Goal: Task Accomplishment & Management: Manage account settings

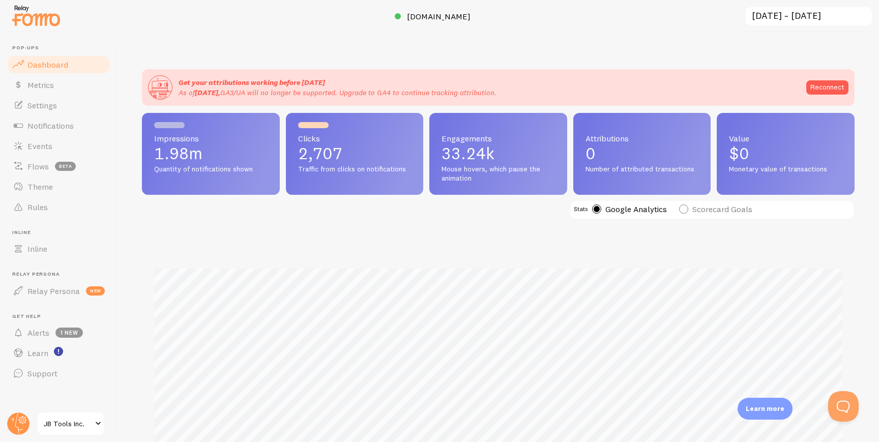
click at [800, 17] on input "[DATE] ~ [DATE]" at bounding box center [809, 16] width 128 height 21
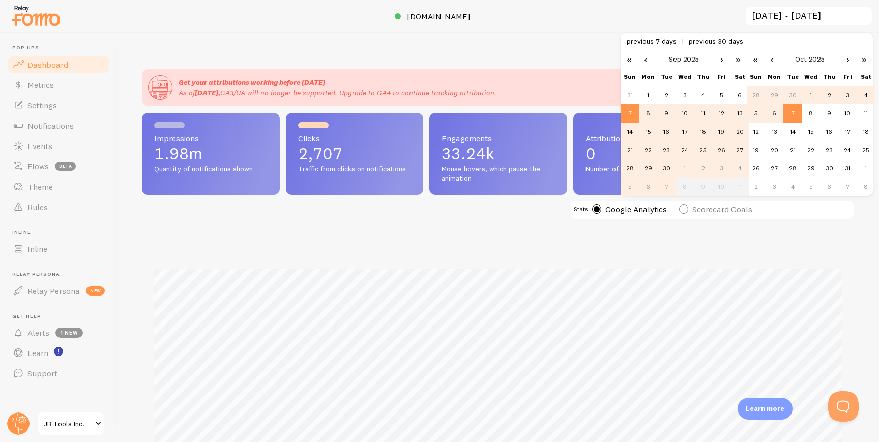
click at [630, 168] on td "28" at bounding box center [630, 168] width 18 height 18
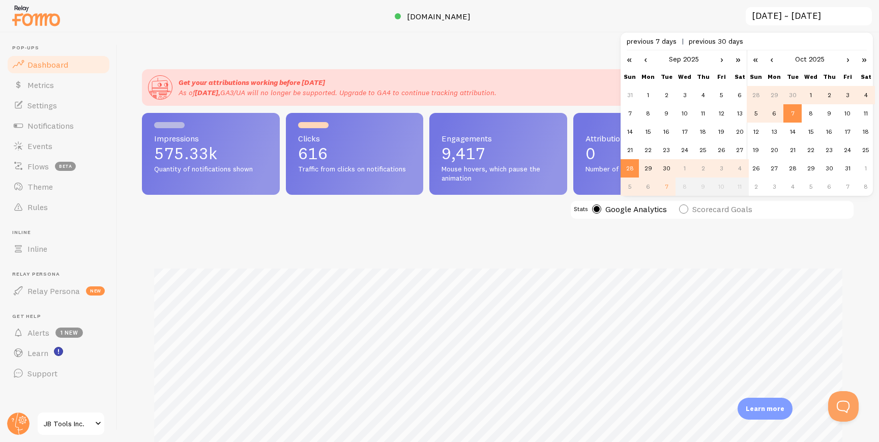
scroll to position [267, 713]
click at [754, 113] on td "5" at bounding box center [756, 113] width 18 height 18
type input "[DATE] ~ [DATE]"
click at [522, 38] on div "Get your attributions working before [DATE] As of [DATE], GA3/UA will no longer…" at bounding box center [499, 238] width 762 height 410
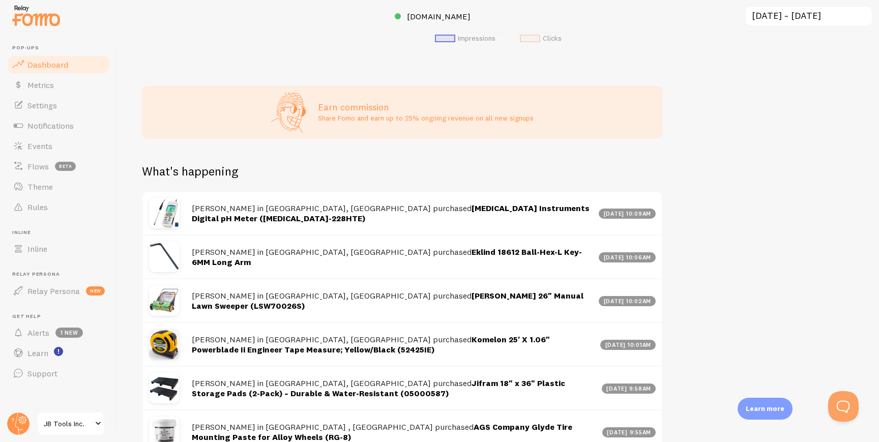
scroll to position [512, 0]
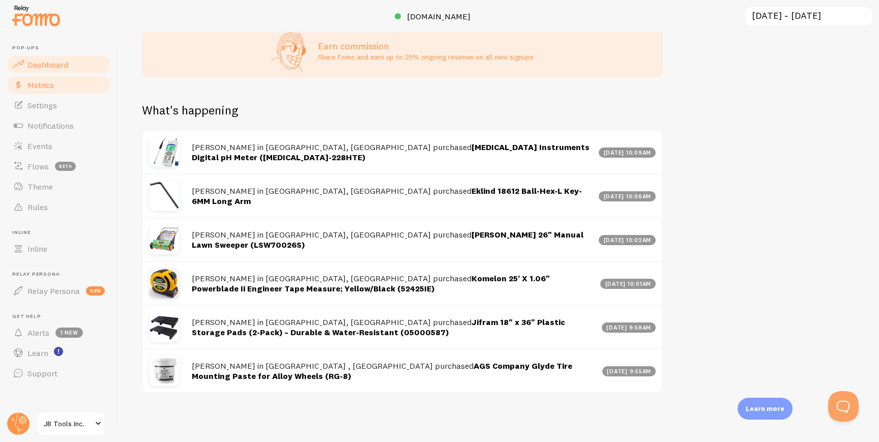
click at [50, 87] on span "Metrics" at bounding box center [40, 85] width 26 height 10
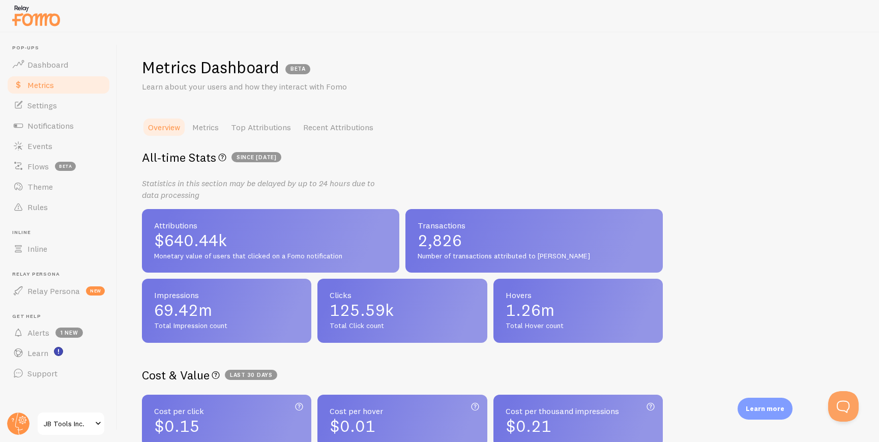
click at [254, 157] on span "since [DATE]" at bounding box center [257, 157] width 50 height 10
click at [40, 81] on span "Metrics" at bounding box center [40, 85] width 26 height 10
click at [349, 127] on link "Recent Attributions" at bounding box center [338, 127] width 82 height 20
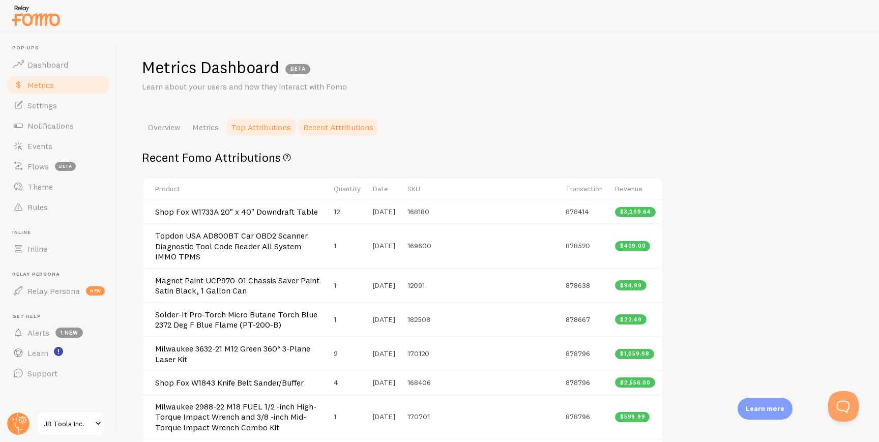
click at [267, 118] on link "Top Attributions" at bounding box center [261, 127] width 72 height 20
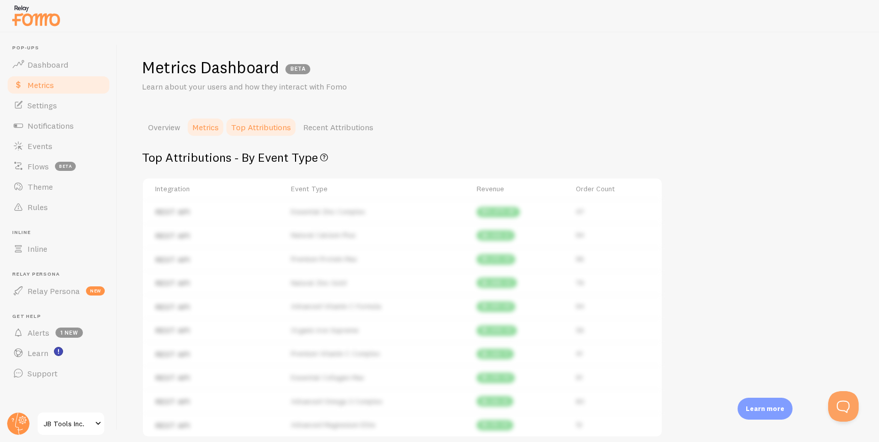
click at [214, 120] on link "Metrics" at bounding box center [205, 127] width 39 height 20
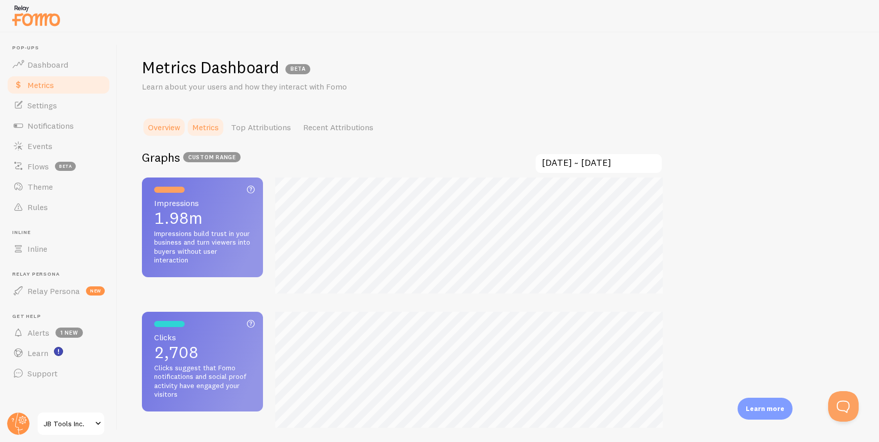
scroll to position [442, 879]
click at [576, 162] on input "[DATE] ~ [DATE]" at bounding box center [599, 163] width 128 height 21
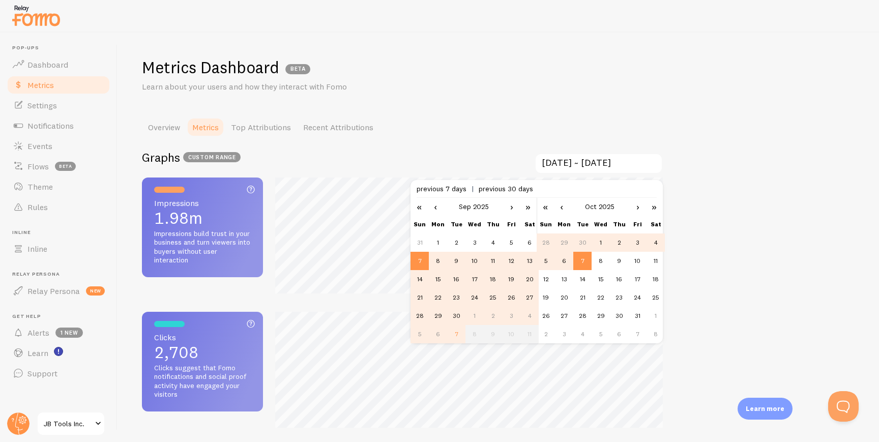
scroll to position [0, 0]
click at [438, 297] on td "22" at bounding box center [438, 297] width 18 height 18
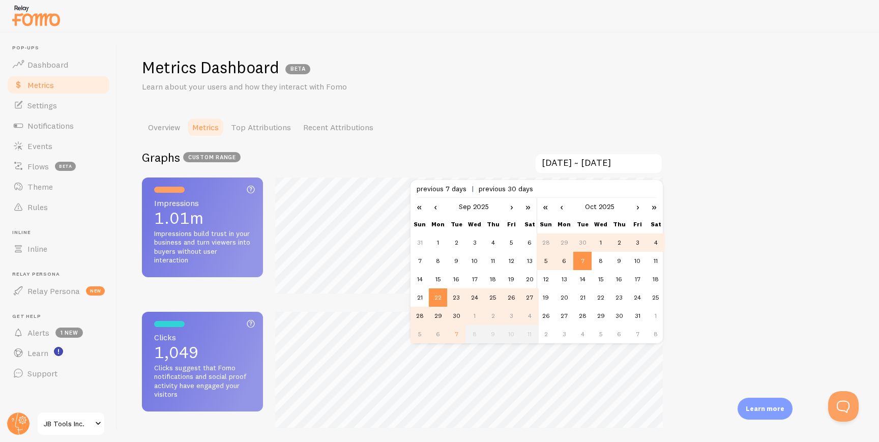
click at [419, 314] on td "28" at bounding box center [420, 316] width 18 height 18
click at [551, 116] on div "Metrics Dashboard BETA Learn about your users and how they interact with Fomo O…" at bounding box center [499, 238] width 762 height 410
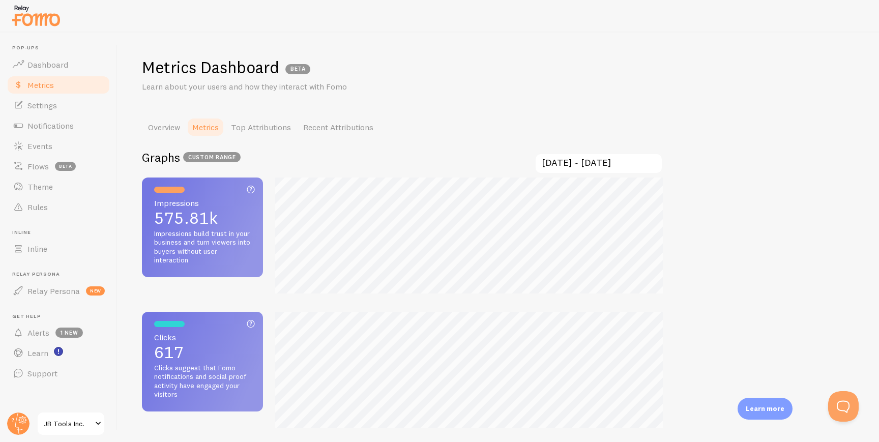
click at [594, 164] on input "[DATE] ~ [DATE]" at bounding box center [599, 163] width 128 height 21
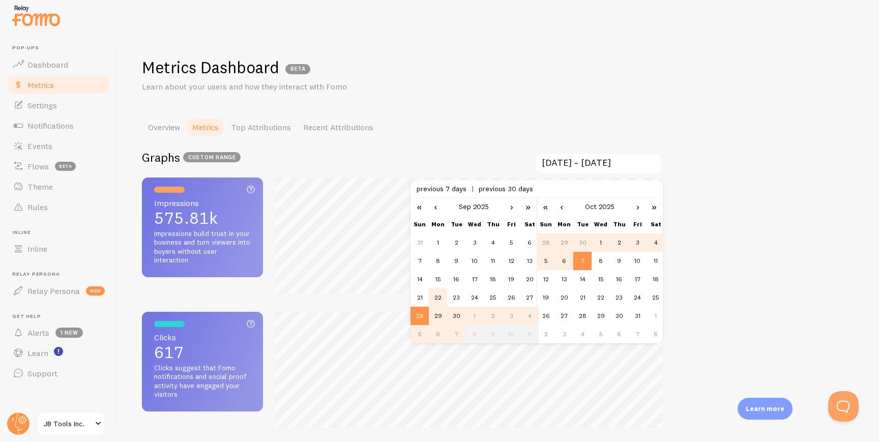
click at [437, 301] on td "22" at bounding box center [438, 297] width 18 height 18
click at [418, 313] on td "28" at bounding box center [420, 316] width 18 height 18
click at [438, 298] on td "22" at bounding box center [438, 297] width 18 height 18
click at [544, 241] on td "28" at bounding box center [546, 243] width 18 height 18
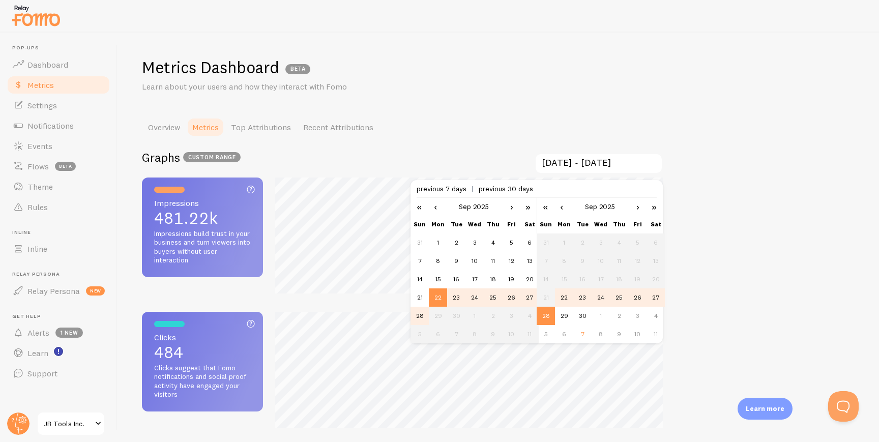
click at [764, 179] on div "Metrics Dashboard BETA Learn about your users and how they interact with Fomo O…" at bounding box center [499, 238] width 762 height 410
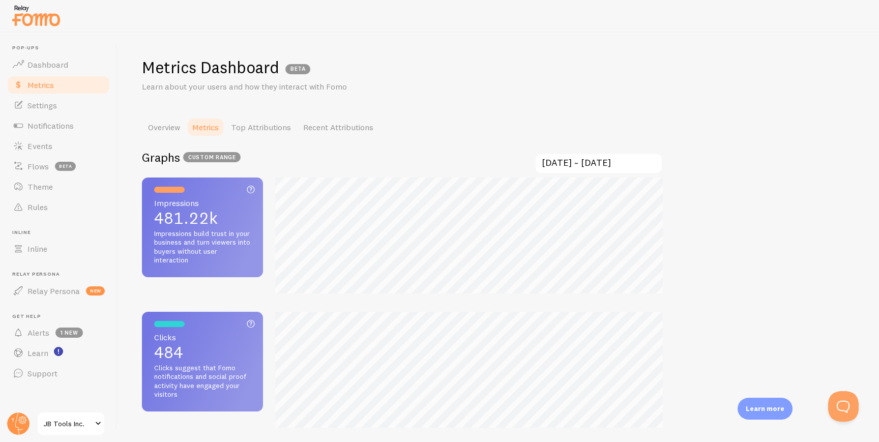
click at [578, 161] on input "[DATE] ~ [DATE]" at bounding box center [599, 163] width 128 height 21
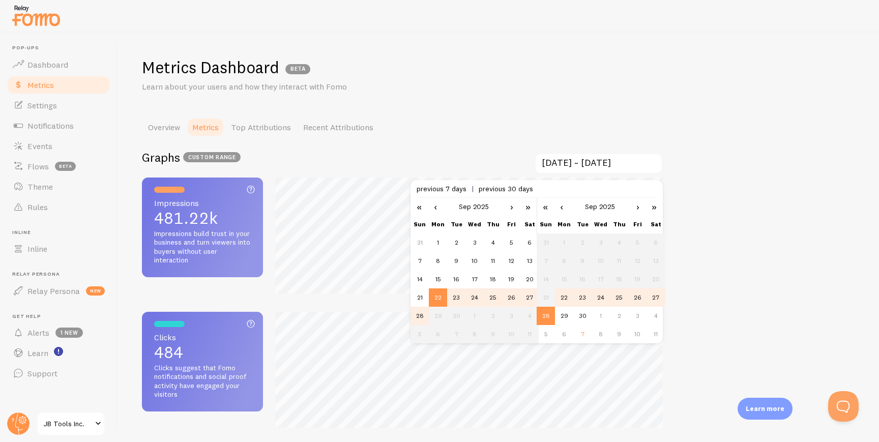
click at [510, 202] on link "›" at bounding box center [511, 206] width 15 height 17
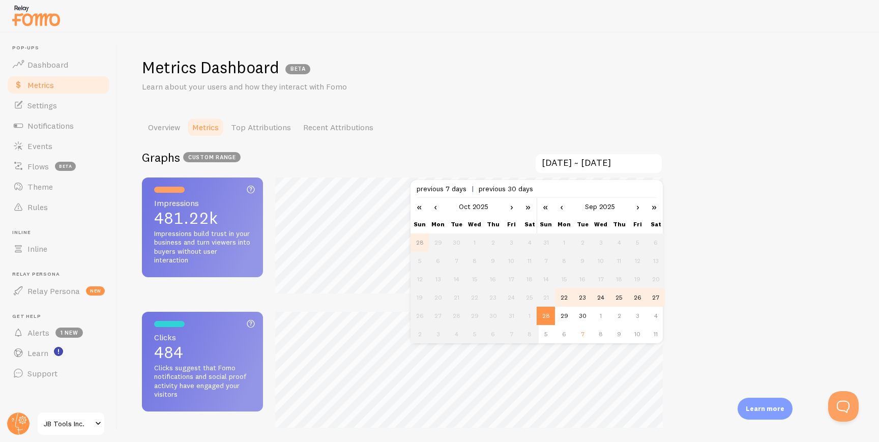
click at [443, 204] on link "‹" at bounding box center [435, 206] width 15 height 17
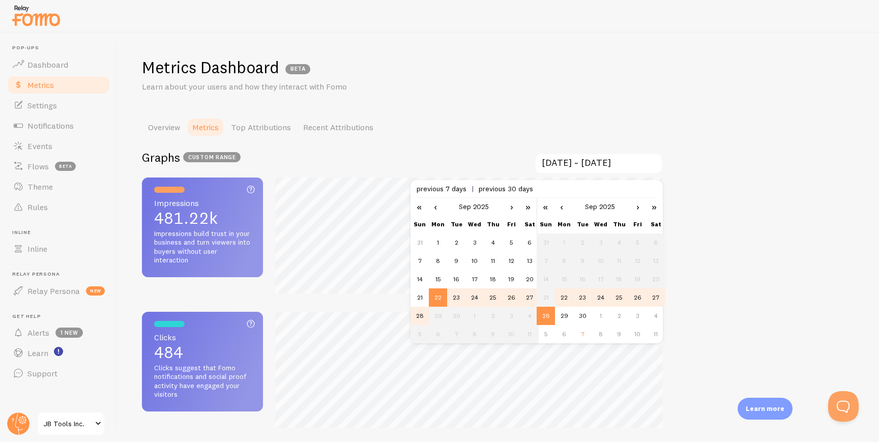
click at [422, 314] on td "28" at bounding box center [420, 316] width 18 height 18
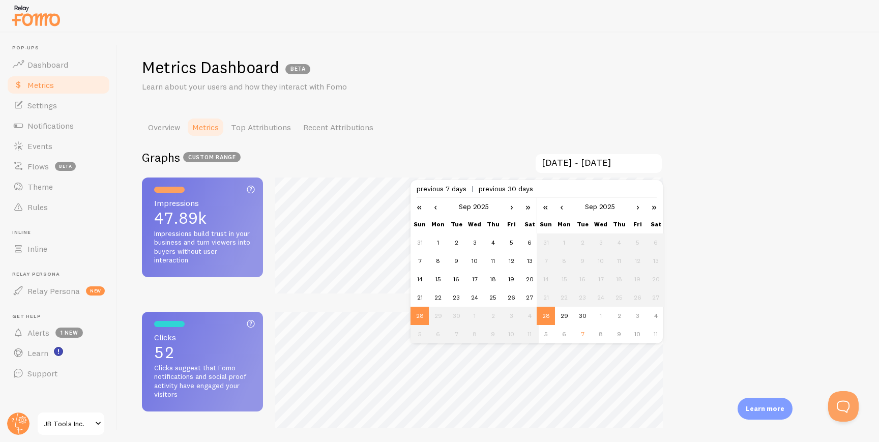
click at [638, 208] on link "›" at bounding box center [637, 206] width 15 height 17
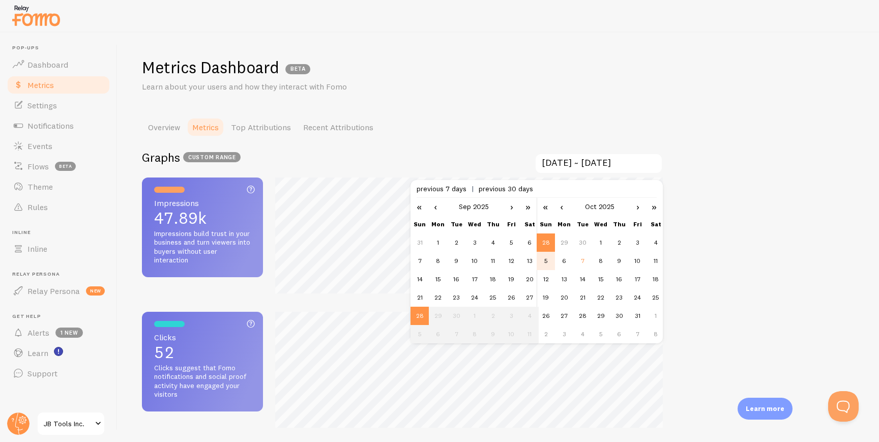
click at [548, 259] on td "5" at bounding box center [546, 261] width 18 height 18
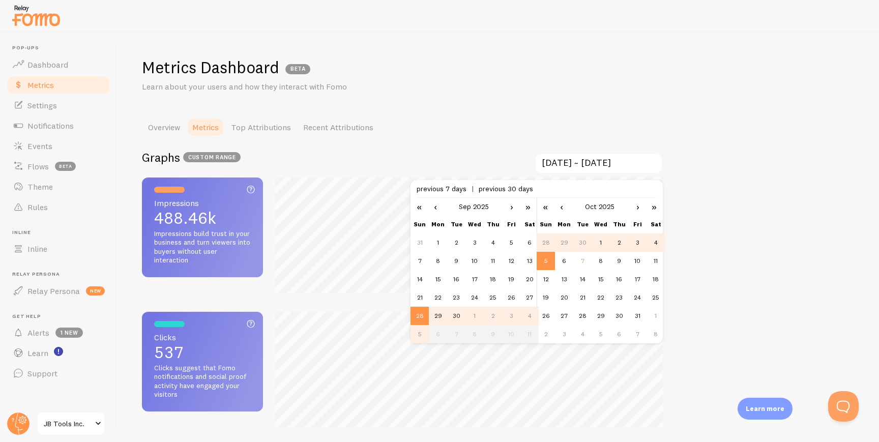
click at [440, 311] on td "29" at bounding box center [438, 316] width 18 height 18
type input "[DATE] ~ [DATE]"
click at [497, 100] on div "Metrics Dashboard BETA Learn about your users and how they interact with Fomo O…" at bounding box center [499, 238] width 762 height 410
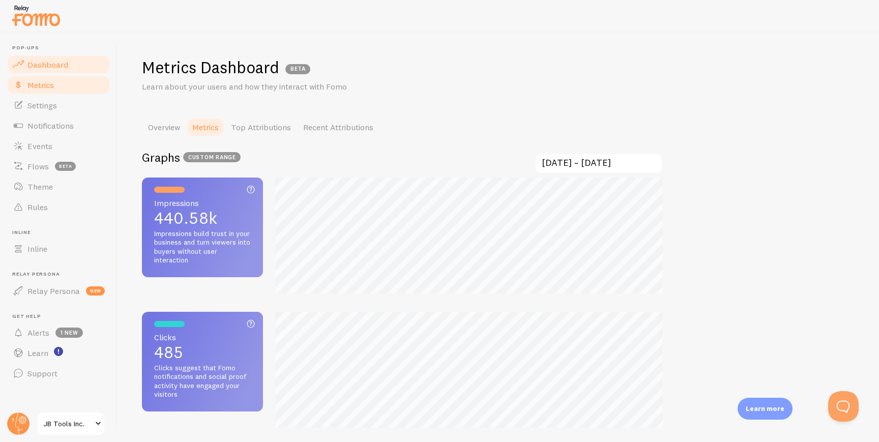
click at [46, 63] on span "Dashboard" at bounding box center [47, 65] width 41 height 10
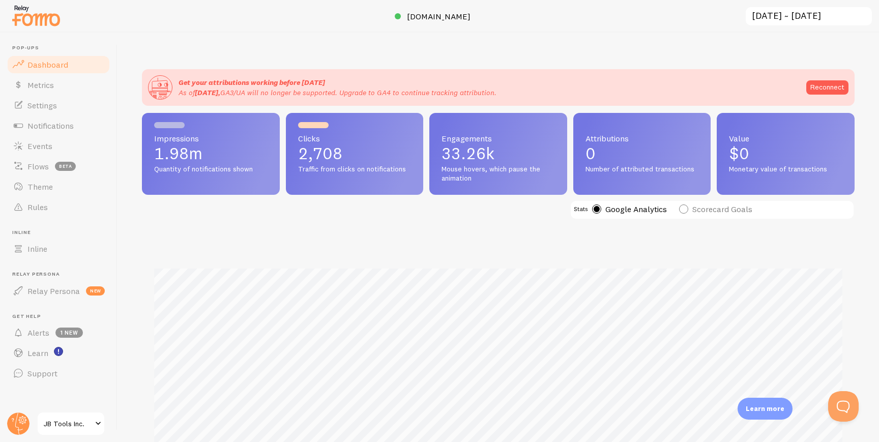
click at [778, 17] on input "[DATE] ~ [DATE]" at bounding box center [809, 16] width 128 height 21
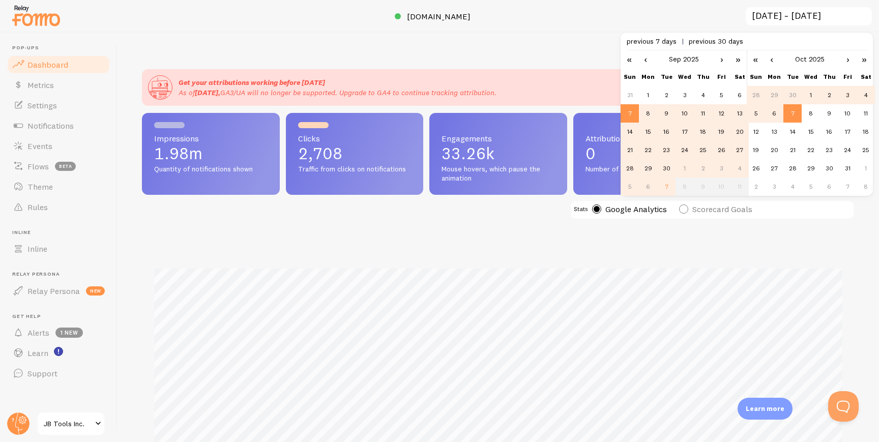
click at [650, 151] on td "22" at bounding box center [648, 150] width 18 height 18
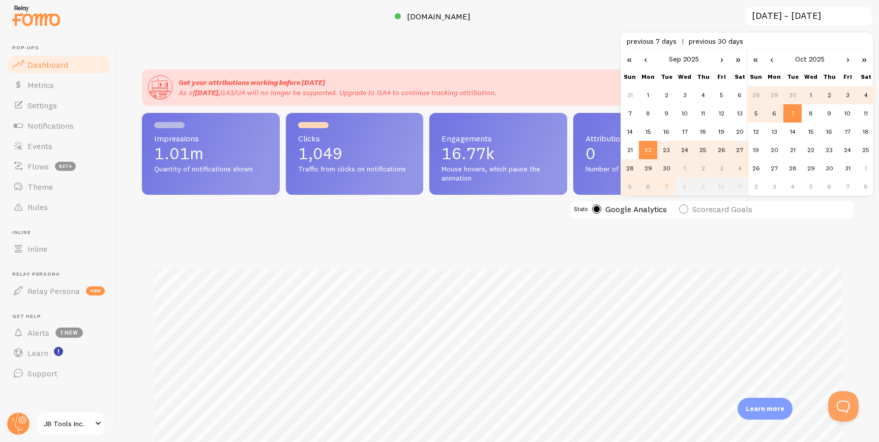
click at [756, 94] on td "28" at bounding box center [756, 95] width 18 height 18
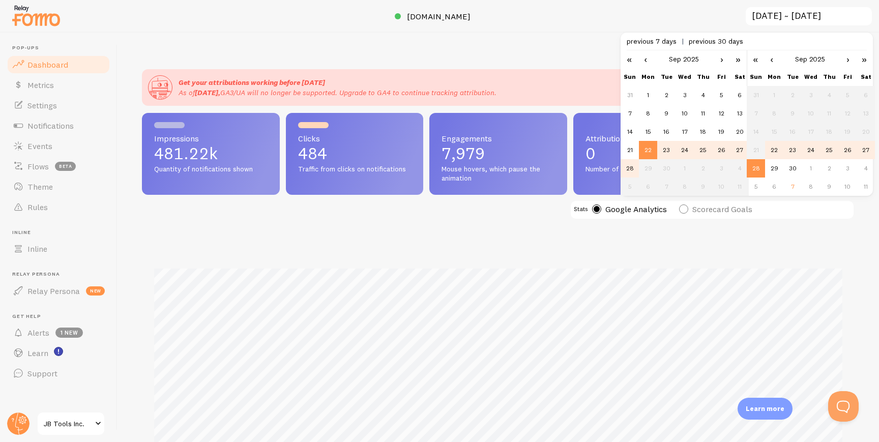
click at [381, 226] on div "Impressions 481.22k Quantity of notifications shown Clicks 484 Traffic from cli…" at bounding box center [498, 312] width 713 height 399
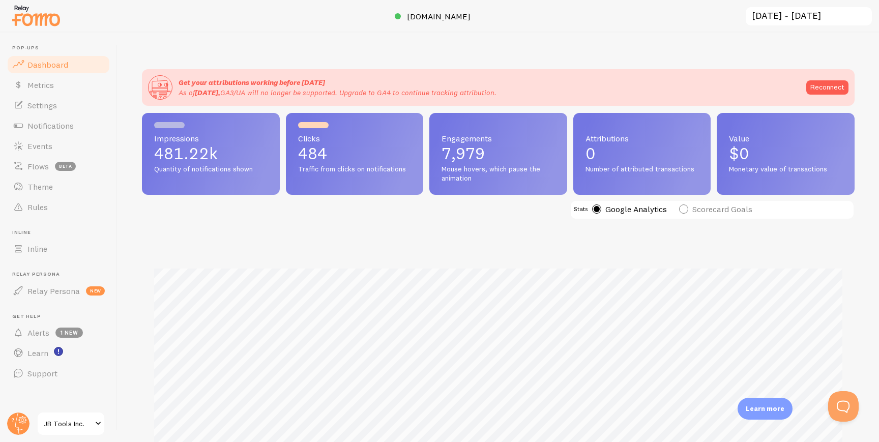
click at [771, 16] on input "[DATE] ~ [DATE]" at bounding box center [809, 16] width 128 height 21
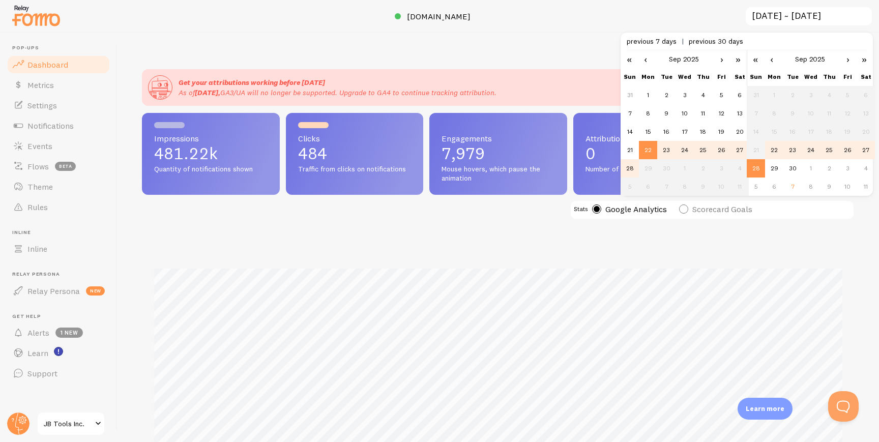
click at [848, 61] on link "›" at bounding box center [848, 58] width 15 height 17
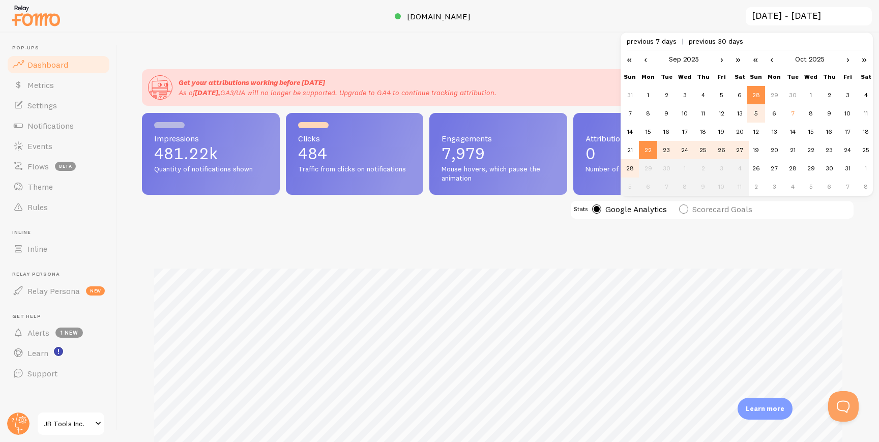
click at [759, 111] on td "5" at bounding box center [756, 113] width 18 height 18
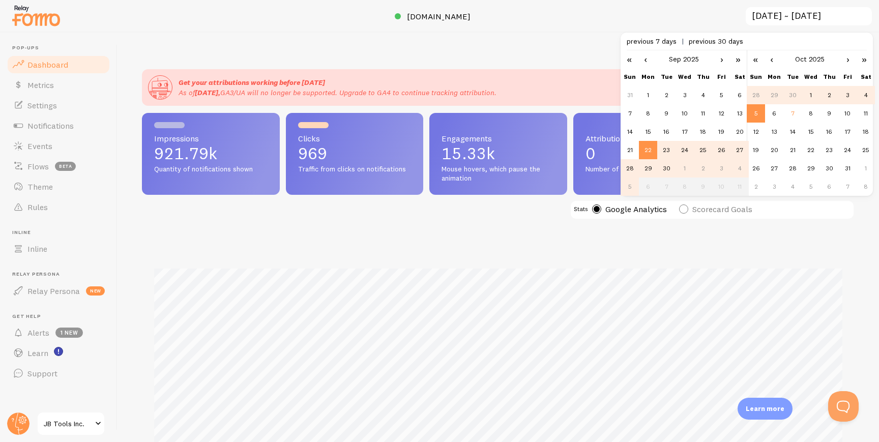
scroll to position [267, 713]
click at [646, 168] on td "29" at bounding box center [648, 168] width 18 height 18
type input "[DATE] ~ [DATE]"
click at [453, 50] on div "Get your attributions working before [DATE] As of [DATE], GA3/UA will no longer…" at bounding box center [499, 238] width 762 height 410
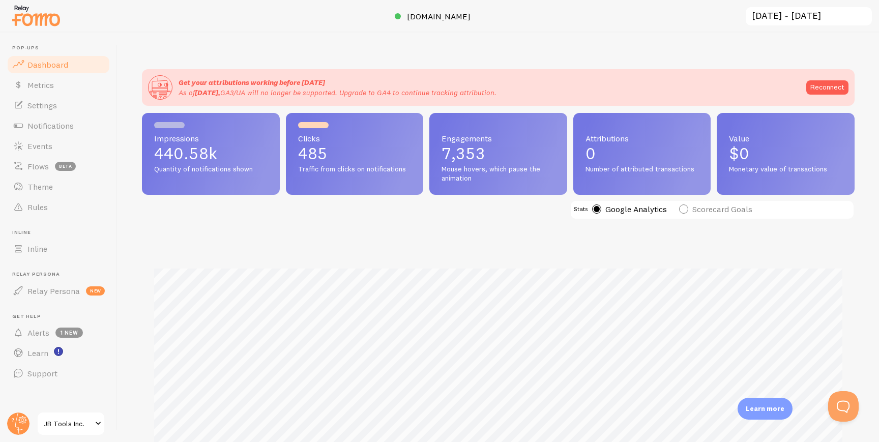
click at [640, 140] on span "Attributions" at bounding box center [642, 138] width 113 height 8
click at [652, 161] on p "0" at bounding box center [642, 154] width 113 height 16
click at [762, 146] on p "$0" at bounding box center [785, 154] width 113 height 16
click at [792, 16] on input "[DATE] ~ [DATE]" at bounding box center [809, 16] width 128 height 21
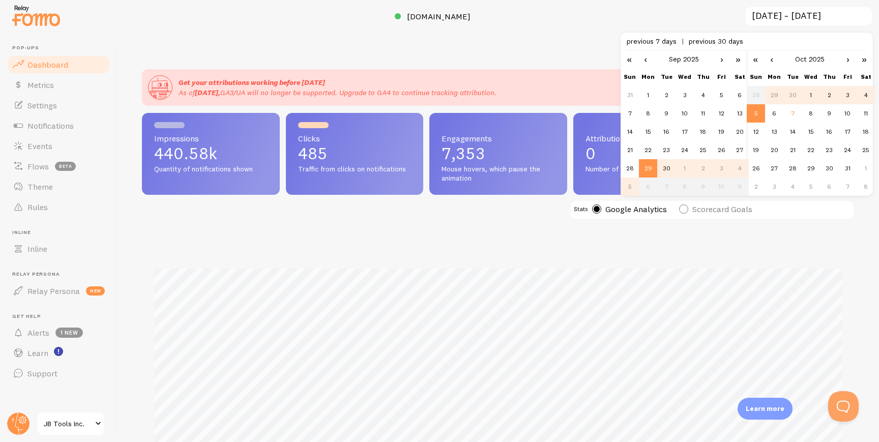
click at [572, 40] on div "Get your attributions working before [DATE] As of [DATE], GA3/UA will no longer…" at bounding box center [499, 238] width 762 height 410
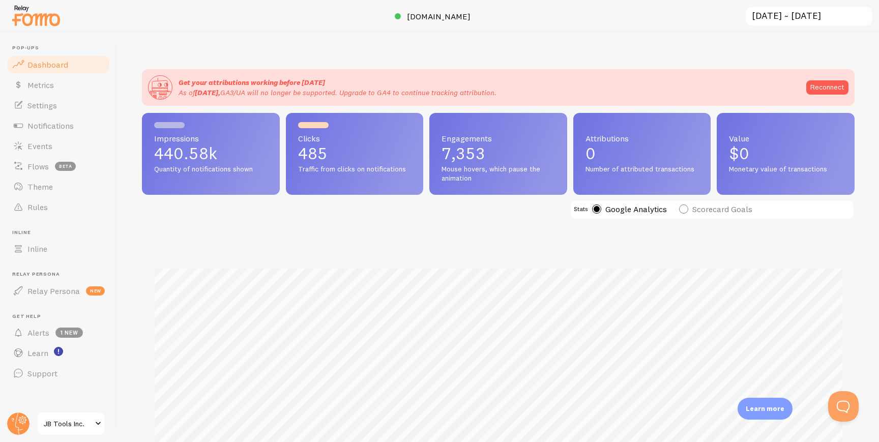
click at [680, 210] on label "Scorecard Goals" at bounding box center [715, 209] width 73 height 9
click at [680, 188] on input "Scorecard Goals" at bounding box center [683, 183] width 9 height 9
radio input "true"
click at [595, 210] on label "Google Analytics" at bounding box center [629, 209] width 75 height 9
click at [595, 188] on input "Google Analytics" at bounding box center [596, 183] width 9 height 9
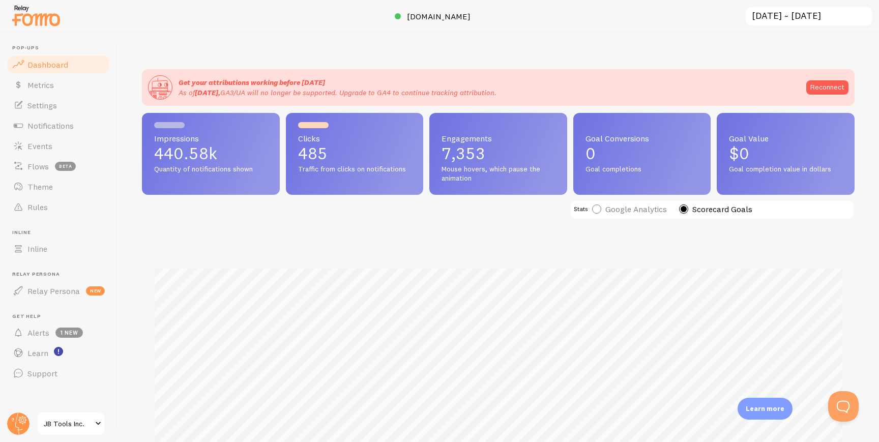
radio input "true"
radio input "false"
click at [48, 103] on span "Settings" at bounding box center [42, 105] width 30 height 10
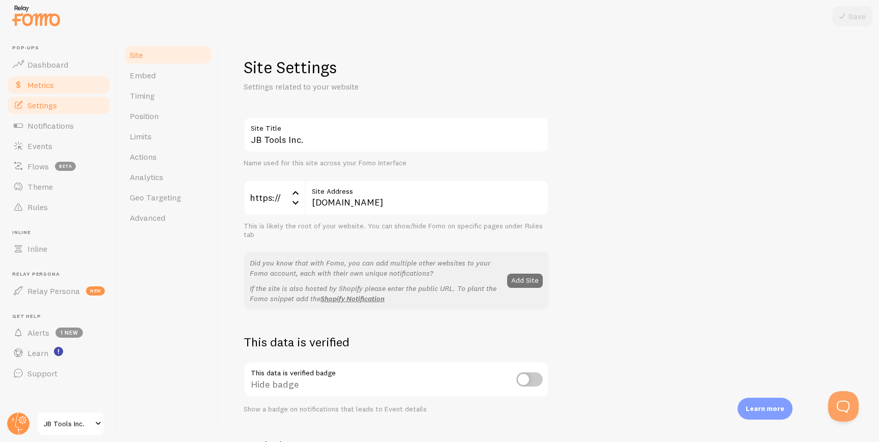
click at [52, 85] on span "Metrics" at bounding box center [40, 85] width 26 height 10
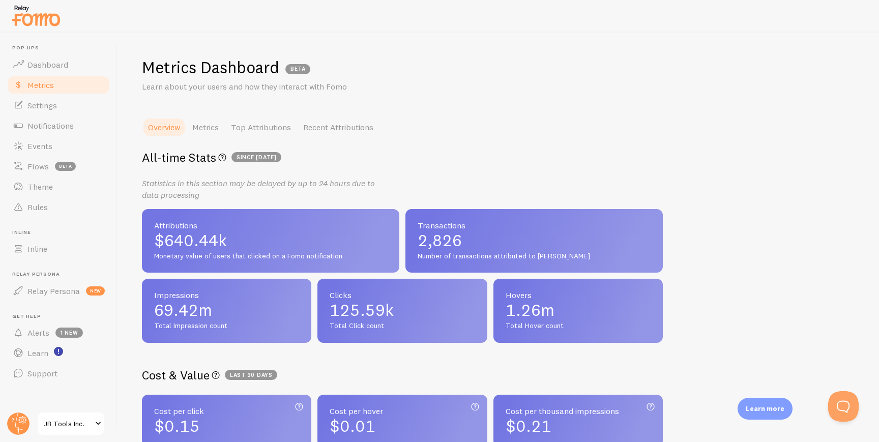
click at [749, 235] on div "Metrics Dashboard BETA Learn about your users and how they interact with Fomo O…" at bounding box center [499, 238] width 762 height 410
drag, startPoint x: 811, startPoint y: 254, endPoint x: 811, endPoint y: 184, distance: 69.7
click at [811, 184] on div "Metrics Dashboard BETA Learn about your users and how they interact with Fomo O…" at bounding box center [499, 238] width 762 height 410
click at [780, 224] on div "Metrics Dashboard BETA Learn about your users and how they interact with Fomo O…" at bounding box center [499, 238] width 762 height 410
click at [210, 130] on link "Metrics" at bounding box center [205, 127] width 39 height 20
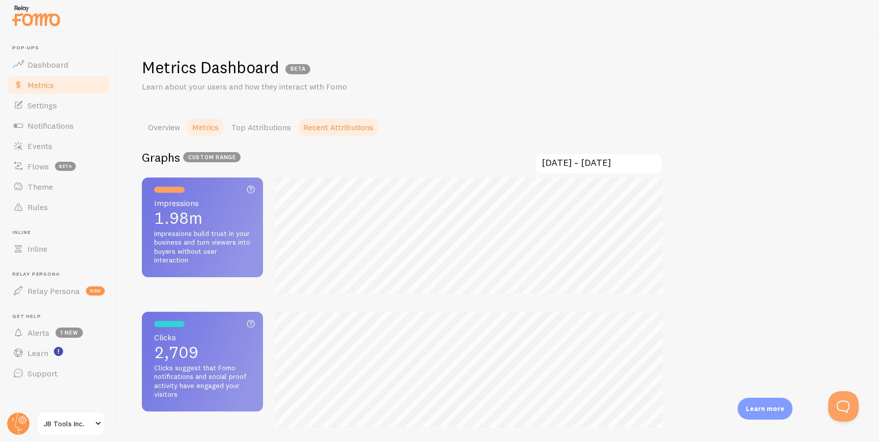
click at [317, 128] on link "Recent Attributions" at bounding box center [338, 127] width 82 height 20
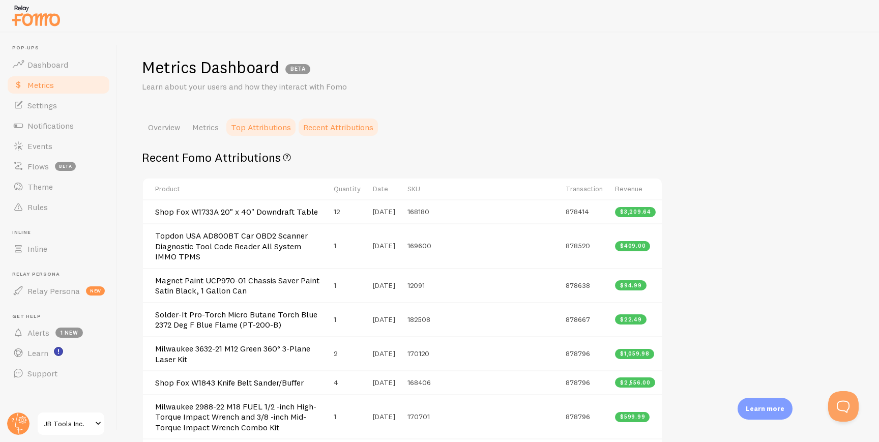
click at [280, 130] on link "Top Attributions" at bounding box center [261, 127] width 72 height 20
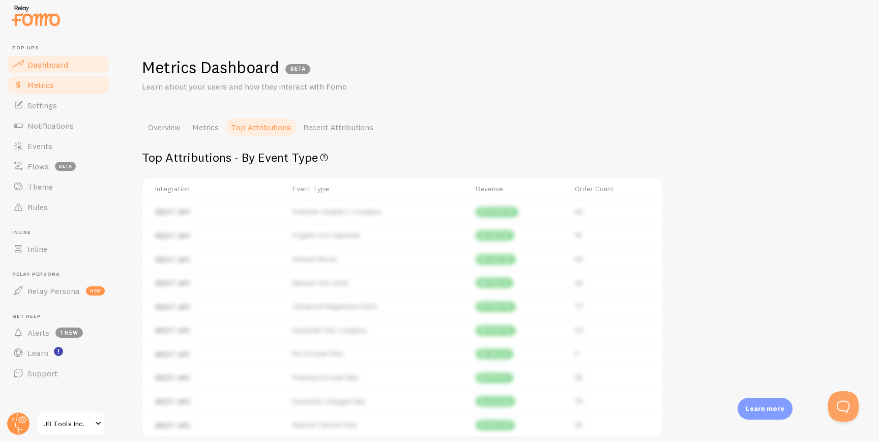
click at [50, 64] on span "Dashboard" at bounding box center [47, 65] width 41 height 10
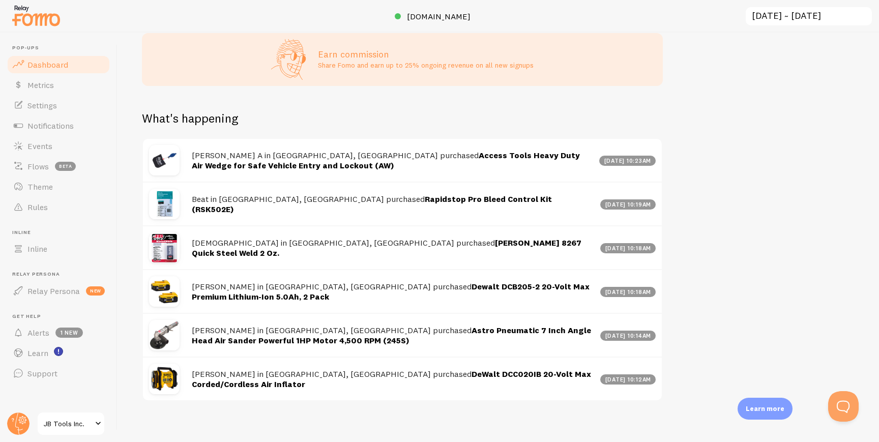
scroll to position [512, 0]
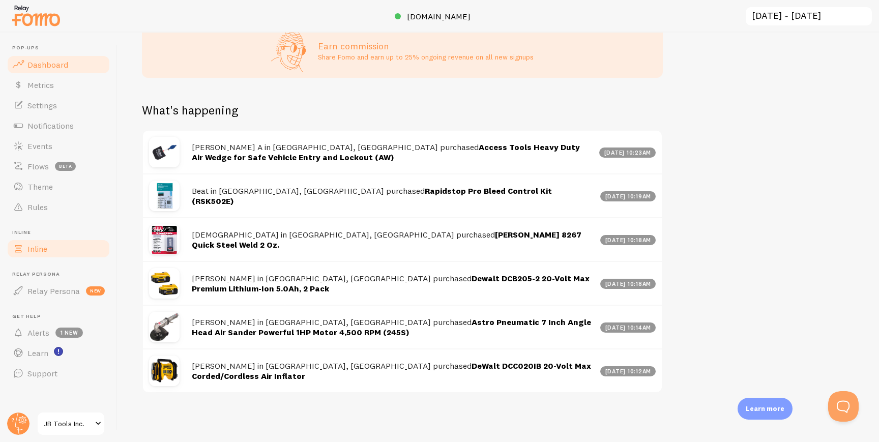
click at [51, 251] on link "Inline" at bounding box center [58, 249] width 105 height 20
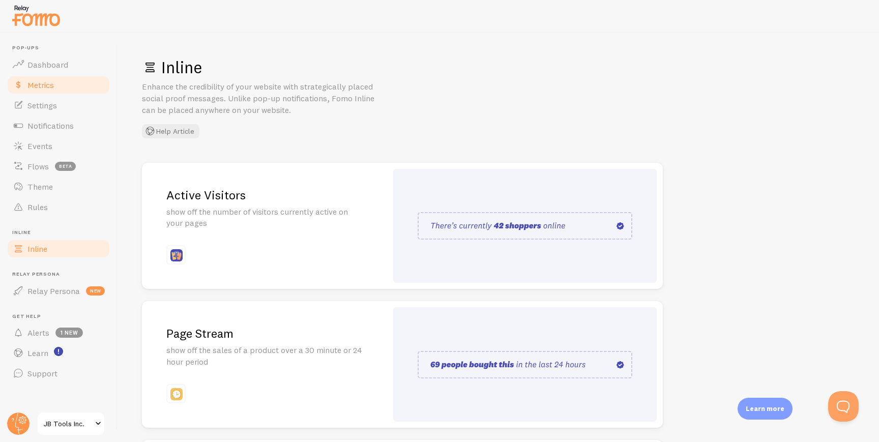
click at [47, 83] on span "Metrics" at bounding box center [40, 85] width 26 height 10
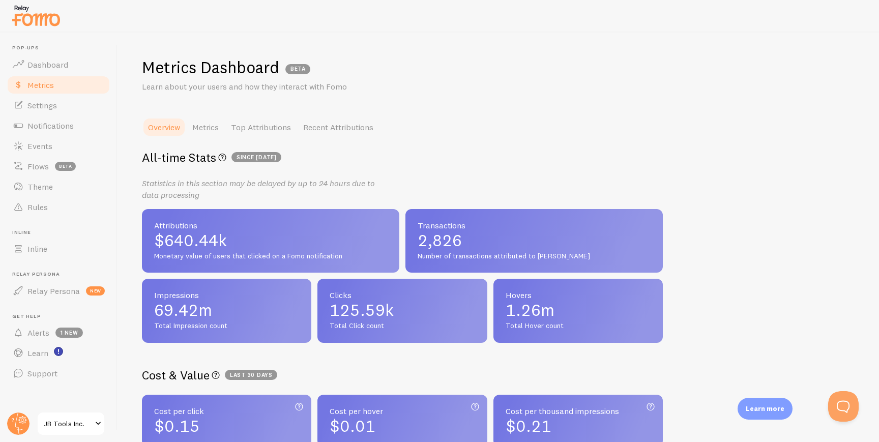
click at [284, 239] on span "$640.44k" at bounding box center [270, 241] width 233 height 16
click at [446, 239] on span "2,826" at bounding box center [534, 241] width 233 height 16
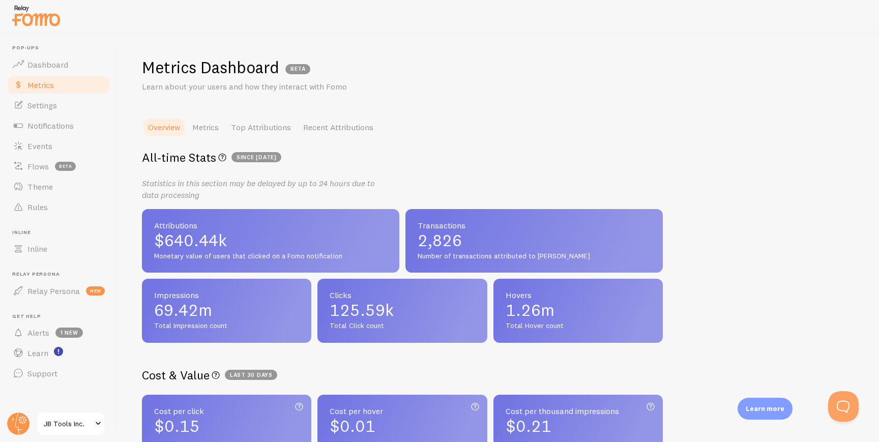
click at [446, 239] on span "2,826" at bounding box center [534, 241] width 233 height 16
click at [500, 230] on div "Transactions 2,826 Number of transactions attributed to Fomo" at bounding box center [534, 241] width 257 height 64
click at [845, 393] on button "Open Beacon popover" at bounding box center [841, 404] width 31 height 31
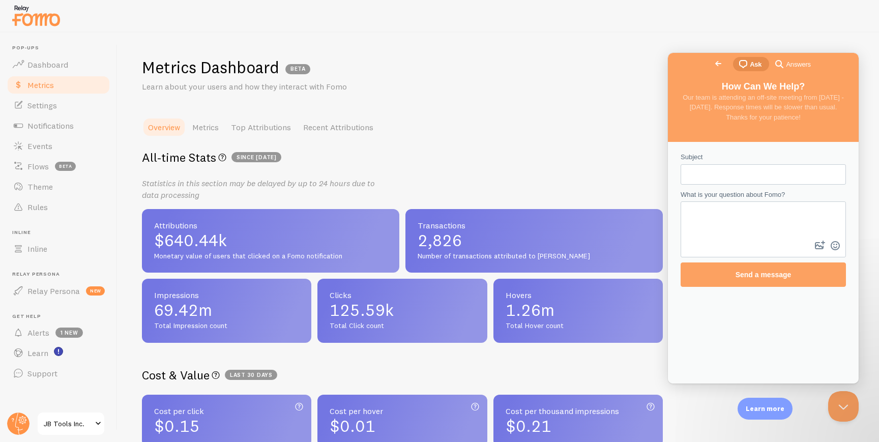
click at [786, 66] on span "Answers" at bounding box center [798, 65] width 24 height 10
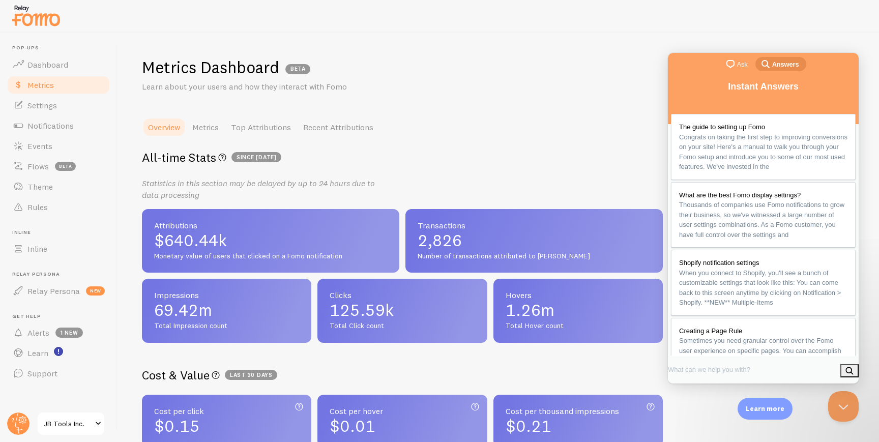
click at [569, 117] on ul "Overview Metrics Top Attributions Recent Attributions" at bounding box center [402, 127] width 521 height 20
click at [754, 366] on input "Search Doc articles" at bounding box center [710, 369] width 85 height 18
type input "where to find my revenue"
click button "search" at bounding box center [850, 370] width 18 height 13
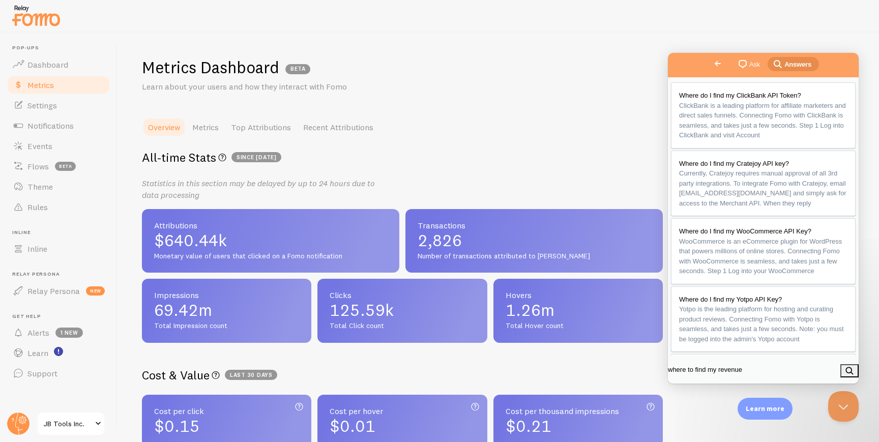
click at [712, 68] on span "Go back" at bounding box center [718, 63] width 12 height 12
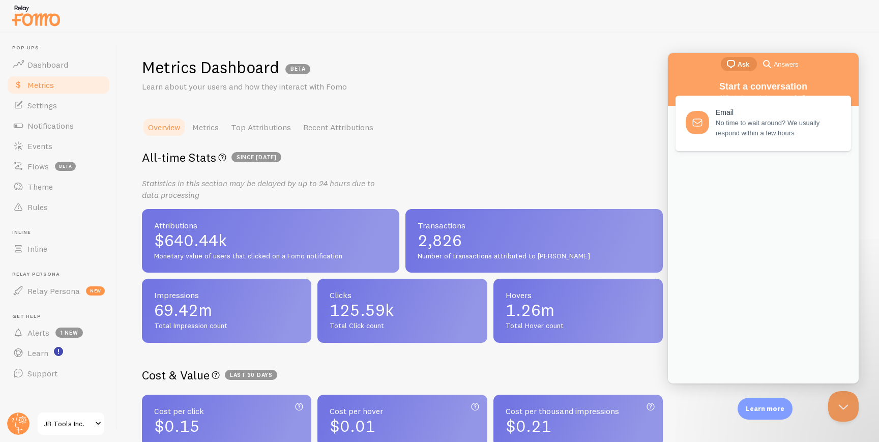
click at [612, 90] on div "Metrics Dashboard BETA Learn about your users and how they interact with Fomo" at bounding box center [498, 75] width 713 height 36
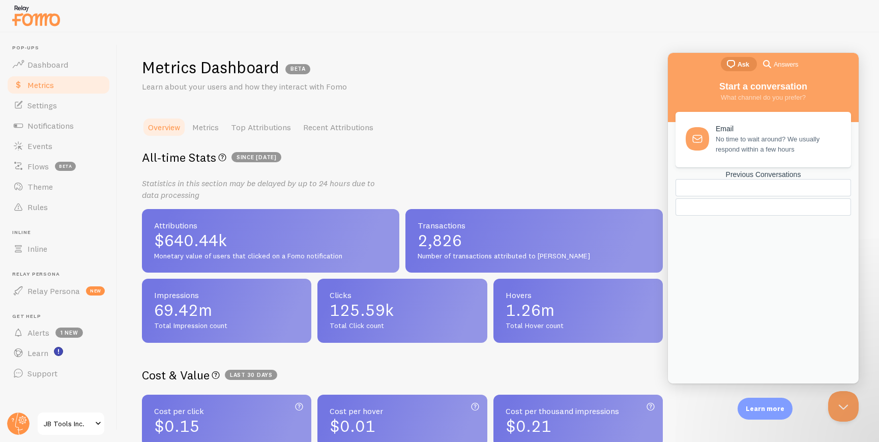
click at [612, 90] on div "Metrics Dashboard BETA Learn about your users and how they interact with Fomo" at bounding box center [498, 75] width 713 height 36
click at [836, 403] on button "Close Beacon popover" at bounding box center [841, 404] width 31 height 31
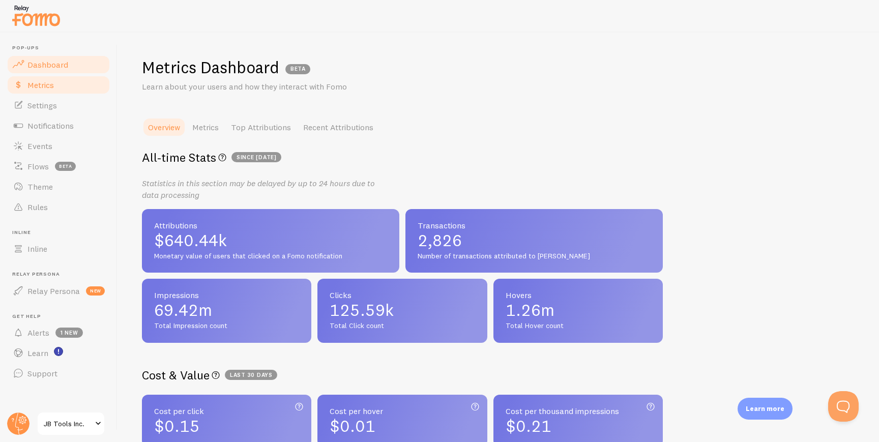
click at [54, 67] on span "Dashboard" at bounding box center [47, 65] width 41 height 10
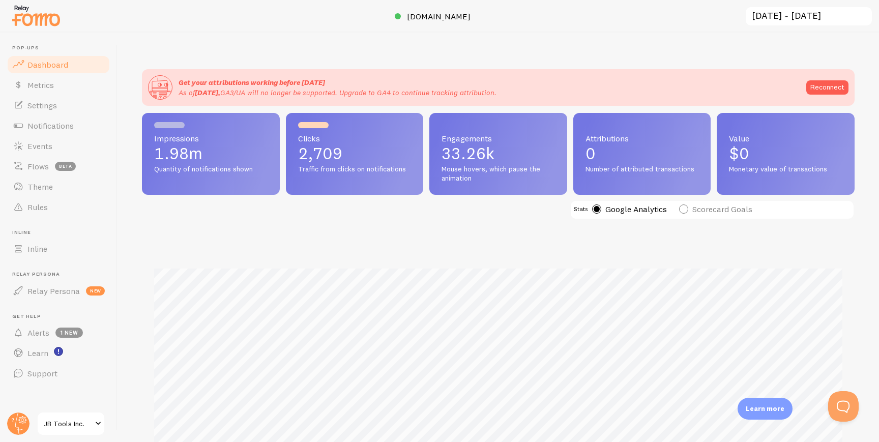
scroll to position [267, 713]
click at [266, 53] on div "Get your attributions working before [DATE] As of [DATE], GA3/UA will no longer…" at bounding box center [499, 238] width 762 height 410
click at [74, 424] on span "JB Tools Inc." at bounding box center [68, 424] width 48 height 12
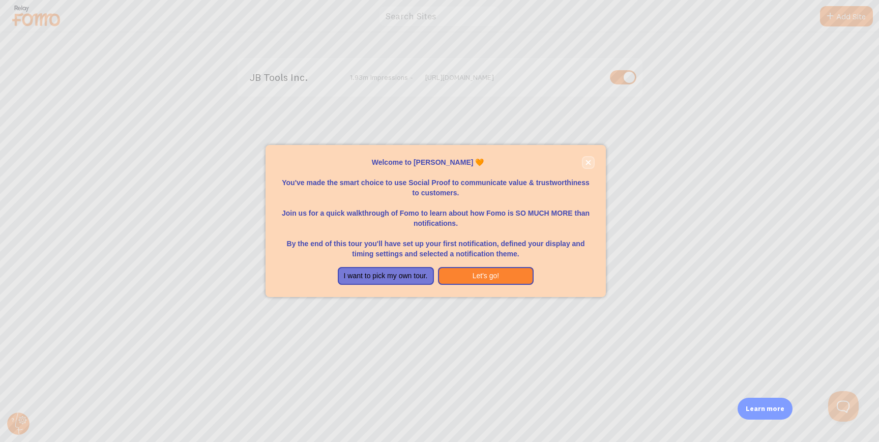
click at [589, 160] on icon "close," at bounding box center [589, 163] width 6 height 6
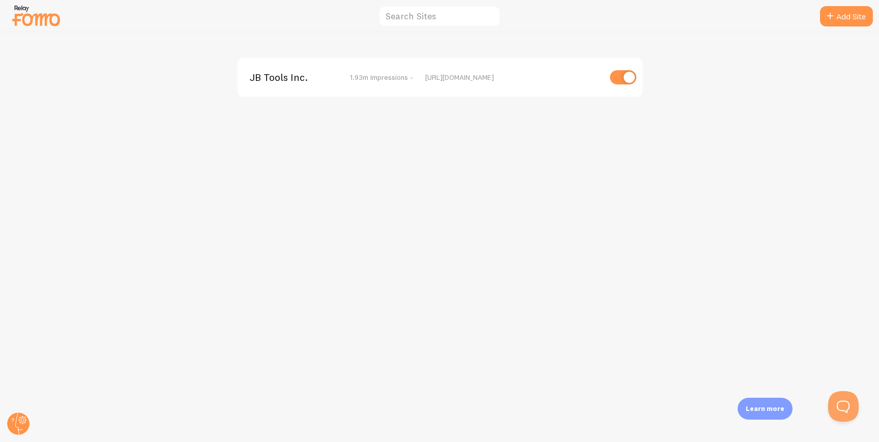
click at [503, 89] on div "JB Tools Inc. 1.93m Impressions - [URL][DOMAIN_NAME]" at bounding box center [440, 77] width 405 height 39
click at [367, 81] on span "1.93m Impressions -" at bounding box center [381, 77] width 63 height 9
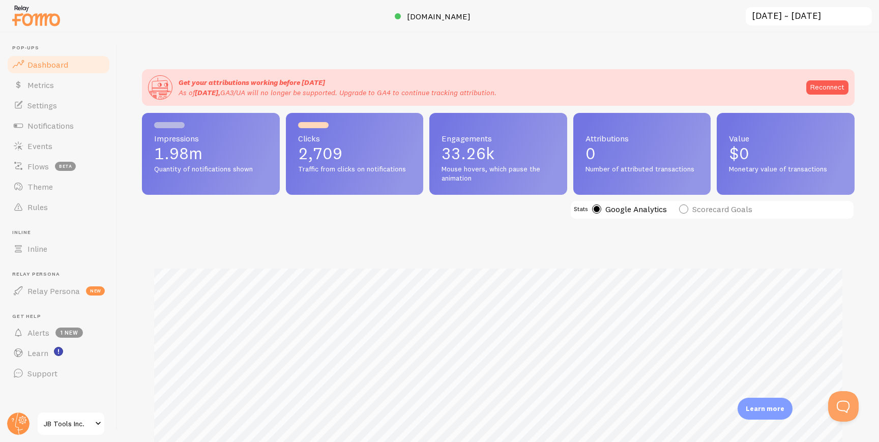
scroll to position [267, 713]
click at [82, 421] on span "JB Tools Inc." at bounding box center [68, 424] width 48 height 12
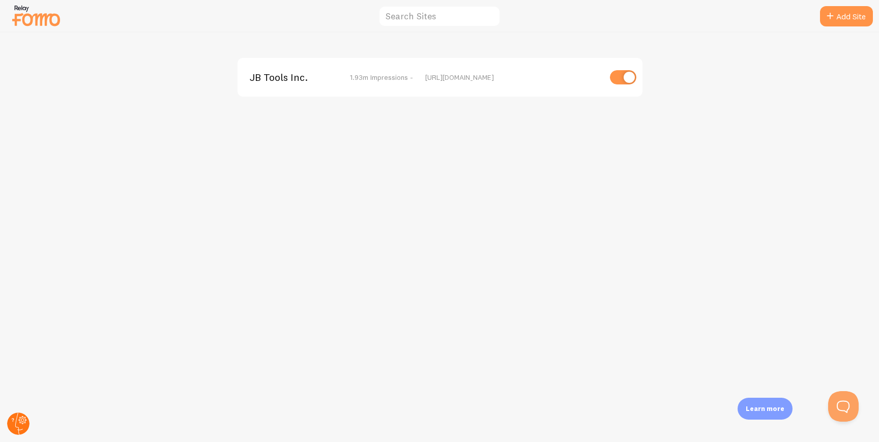
click at [18, 426] on circle at bounding box center [18, 424] width 22 height 22
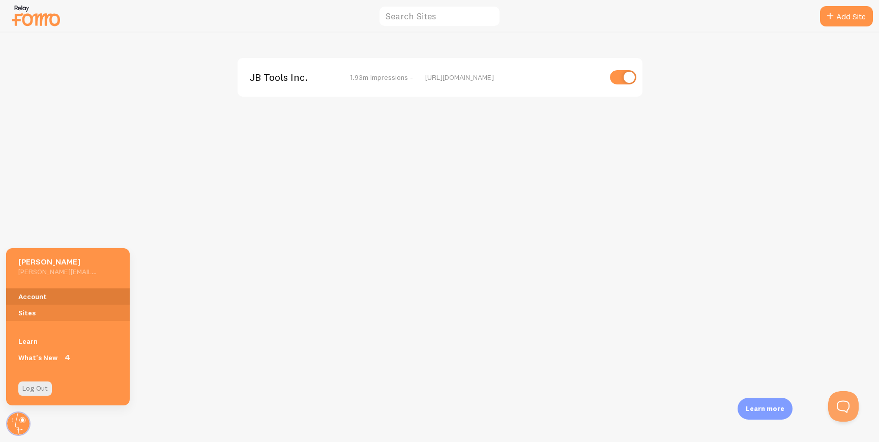
click at [45, 295] on link "Account" at bounding box center [68, 296] width 124 height 16
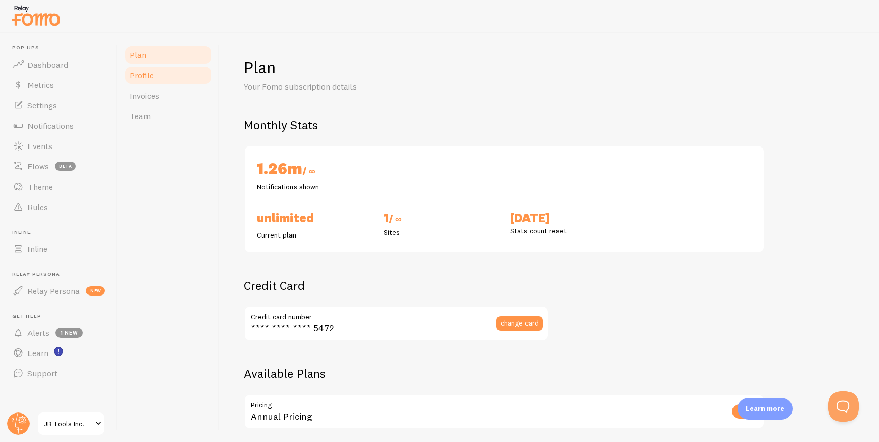
click at [172, 77] on link "Profile" at bounding box center [168, 75] width 89 height 20
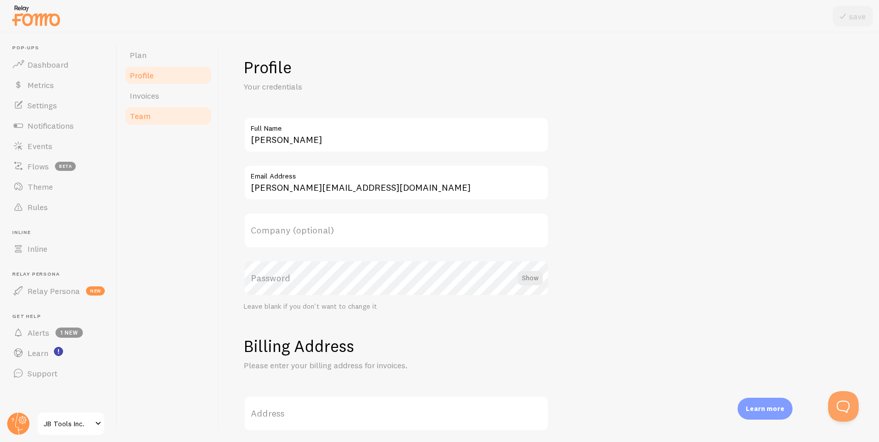
click at [160, 109] on link "Team" at bounding box center [168, 116] width 89 height 20
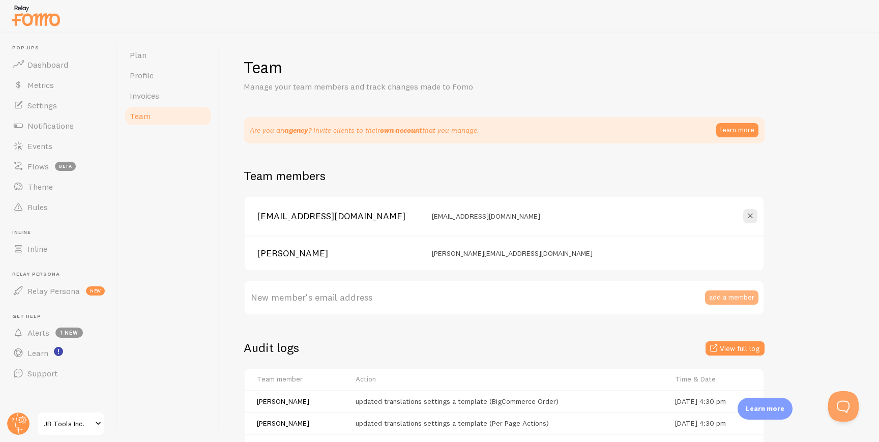
click at [716, 297] on button "add a member" at bounding box center [731, 298] width 53 height 14
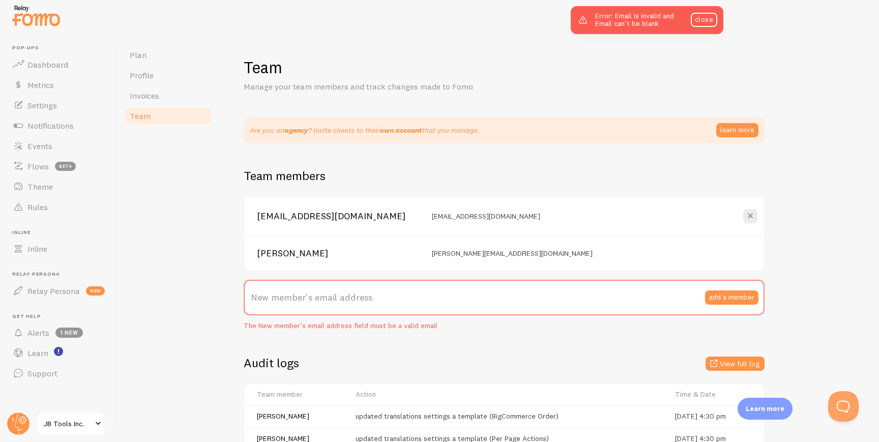
click at [481, 300] on label "New member's email address" at bounding box center [504, 298] width 521 height 36
click at [481, 300] on input "New member's email address" at bounding box center [504, 298] width 521 height 36
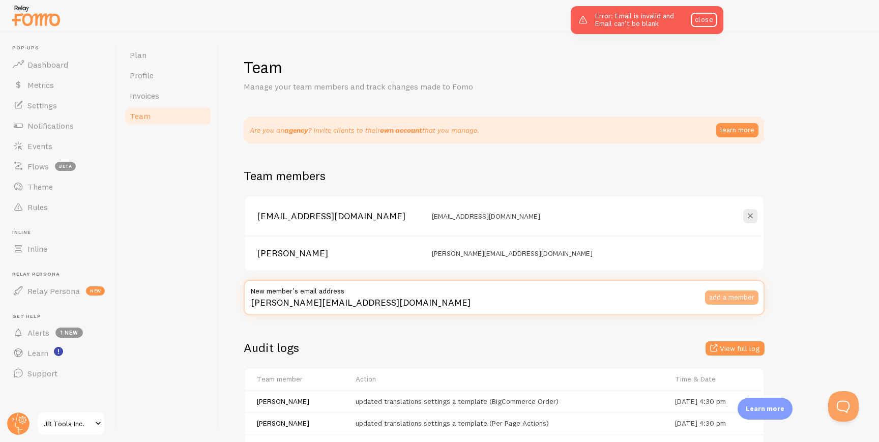
type input "[PERSON_NAME][EMAIL_ADDRESS][DOMAIN_NAME]"
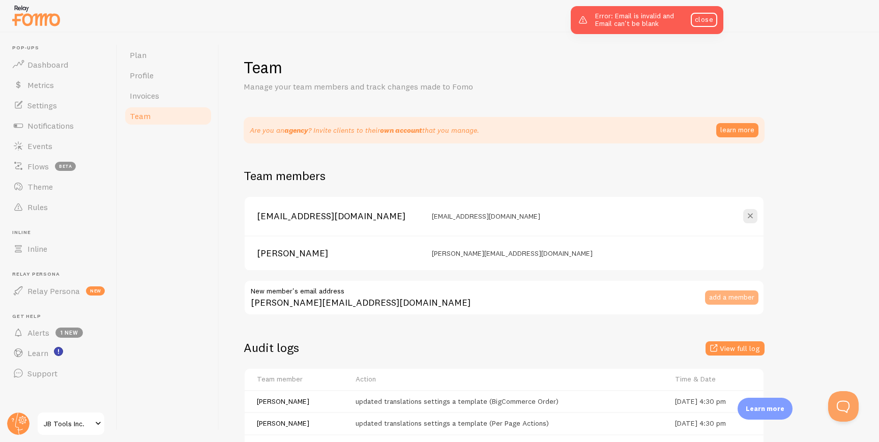
click at [717, 300] on button "add a member" at bounding box center [731, 298] width 53 height 14
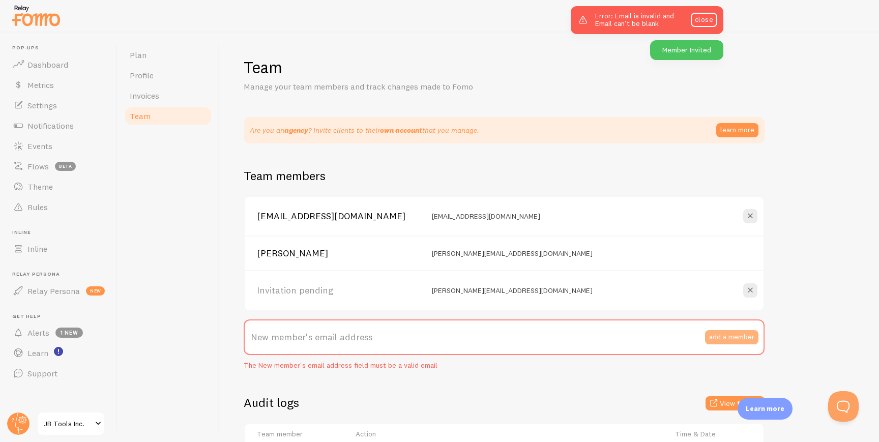
click at [716, 336] on button "add a member" at bounding box center [731, 337] width 53 height 14
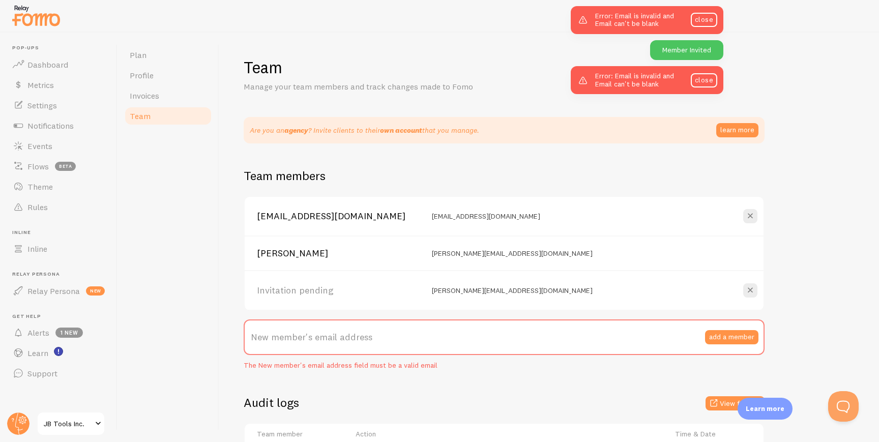
click at [521, 334] on label "New member's email address" at bounding box center [504, 338] width 521 height 36
click at [521, 334] on input "New member's email address" at bounding box center [504, 338] width 521 height 36
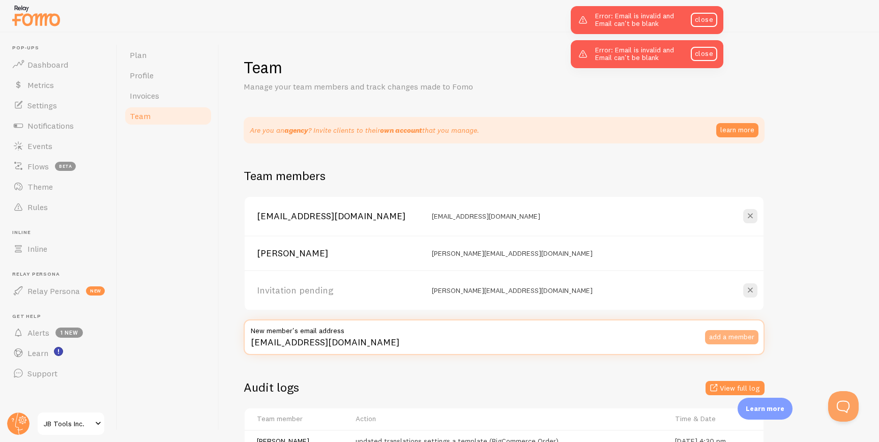
type input "[EMAIL_ADDRESS][DOMAIN_NAME]"
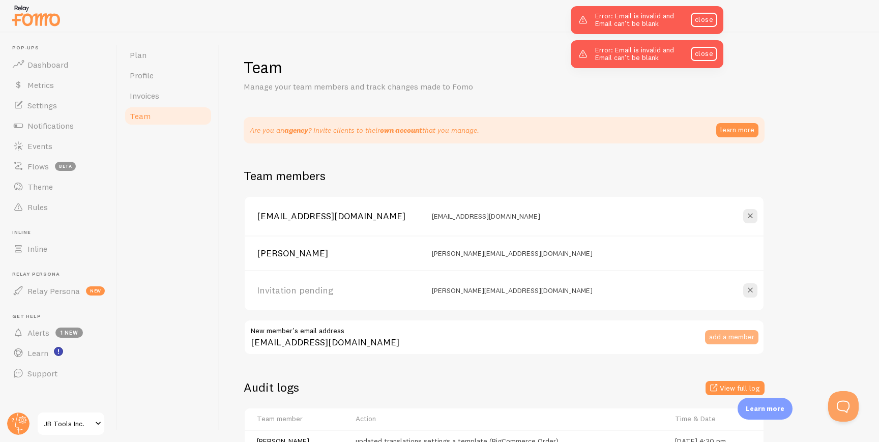
click at [724, 339] on button "add a member" at bounding box center [731, 337] width 53 height 14
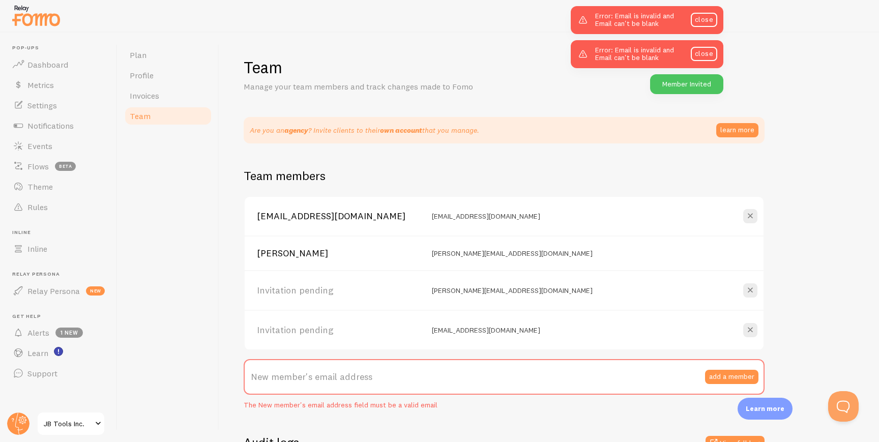
click at [549, 369] on label "New member's email address" at bounding box center [504, 377] width 521 height 36
click at [549, 369] on input "New member's email address" at bounding box center [504, 377] width 521 height 36
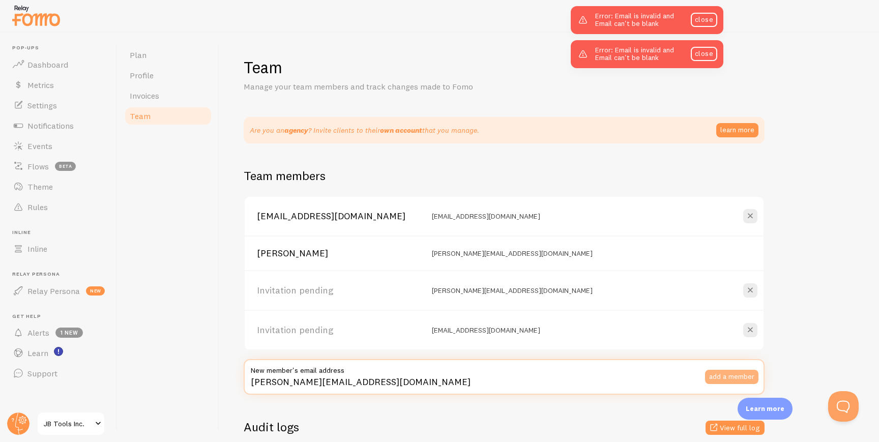
type input "[PERSON_NAME][EMAIL_ADDRESS][DOMAIN_NAME]"
click at [718, 376] on button "add a member" at bounding box center [731, 377] width 53 height 14
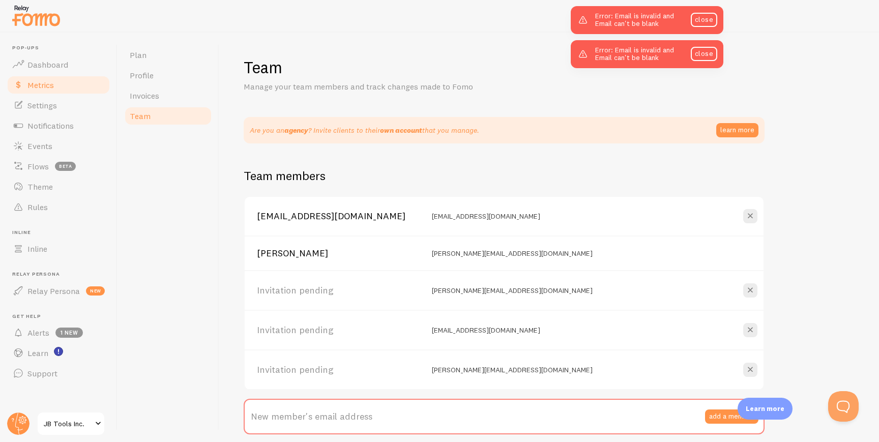
click at [43, 86] on span "Metrics" at bounding box center [40, 85] width 26 height 10
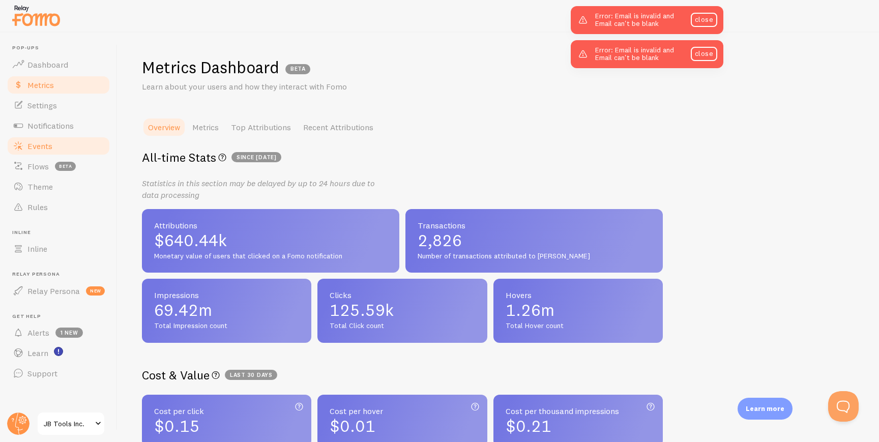
click at [52, 144] on link "Events" at bounding box center [58, 146] width 105 height 20
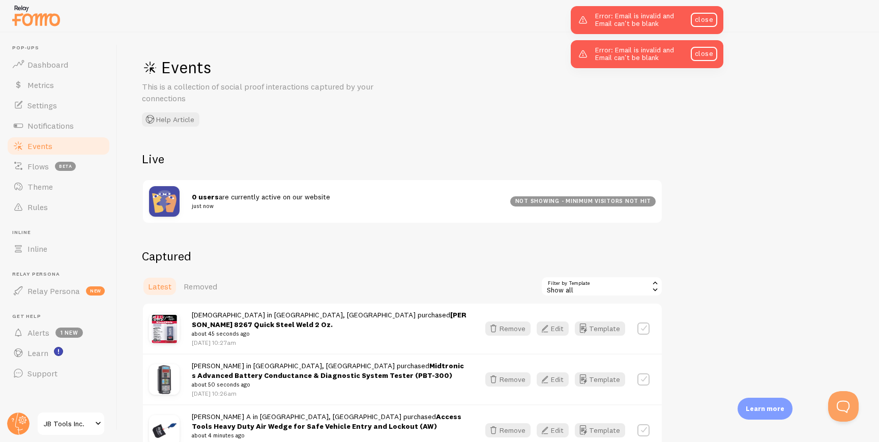
click at [333, 131] on div "Events This is a collection of social proof interactions captured by your conne…" at bounding box center [499, 238] width 762 height 410
click at [50, 90] on link "Metrics" at bounding box center [58, 85] width 105 height 20
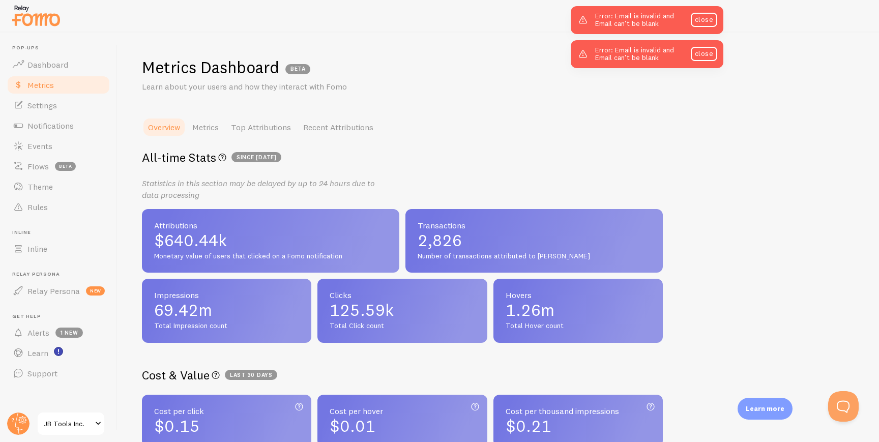
click at [471, 132] on ul "Overview Metrics Top Attributions Recent Attributions" at bounding box center [402, 127] width 521 height 20
click at [700, 24] on link "close" at bounding box center [704, 20] width 26 height 14
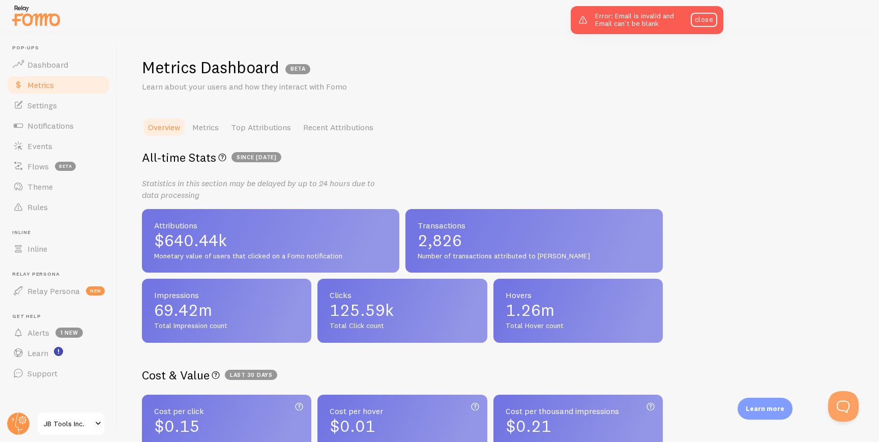
click at [696, 27] on div "Error: Email is invalid and Email can't be blank close" at bounding box center [647, 20] width 153 height 28
click at [706, 24] on link "close" at bounding box center [704, 20] width 26 height 14
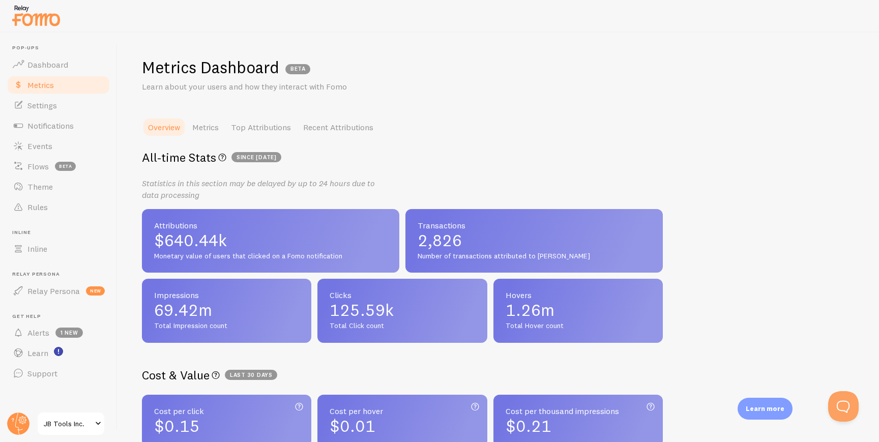
click at [554, 184] on div "All-time Stats All-time Fomo interactions on your site since [DATE] Statistics …" at bounding box center [402, 246] width 521 height 193
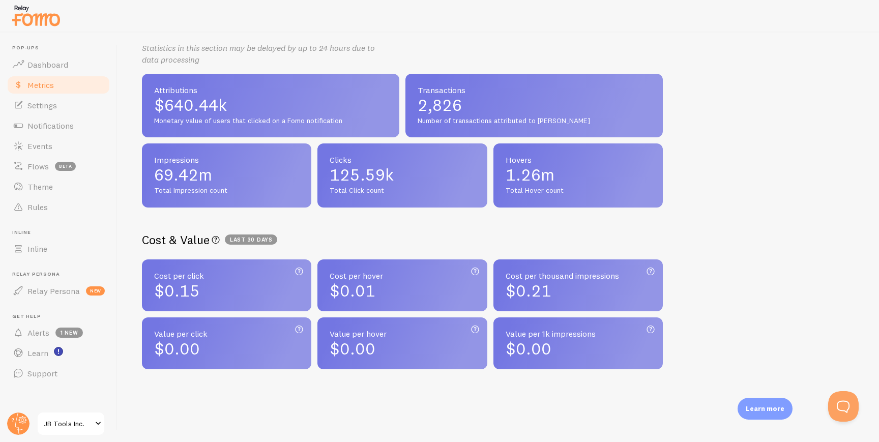
scroll to position [148, 0]
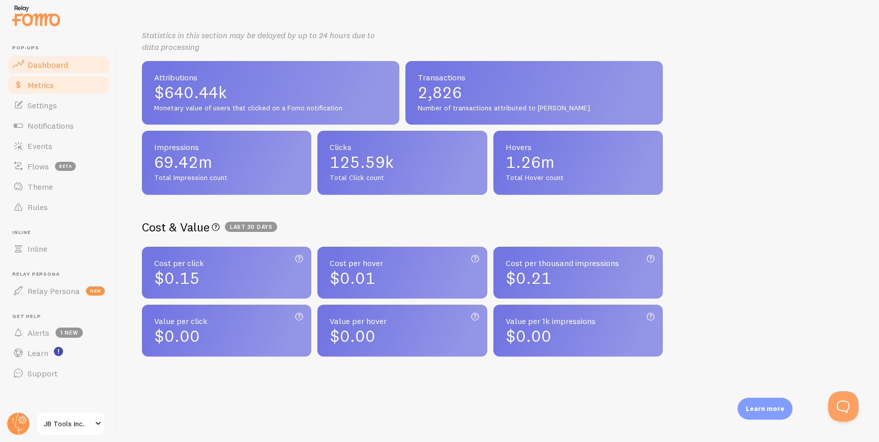
click at [54, 64] on span "Dashboard" at bounding box center [47, 65] width 41 height 10
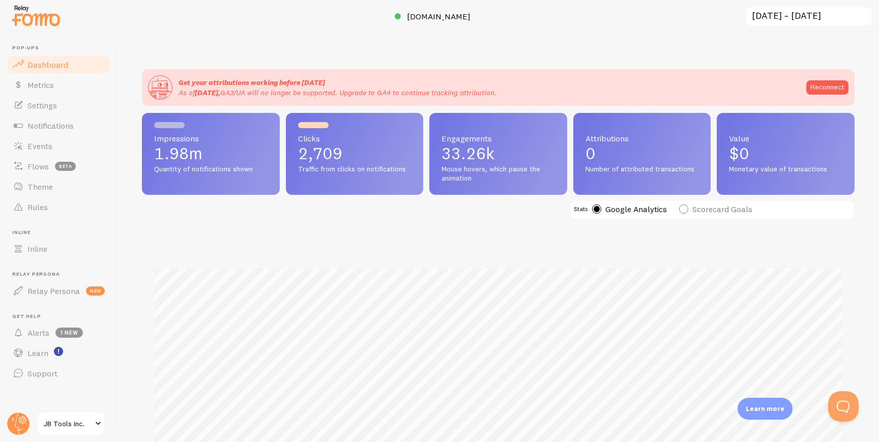
scroll to position [267, 713]
click at [53, 81] on span "Metrics" at bounding box center [40, 85] width 26 height 10
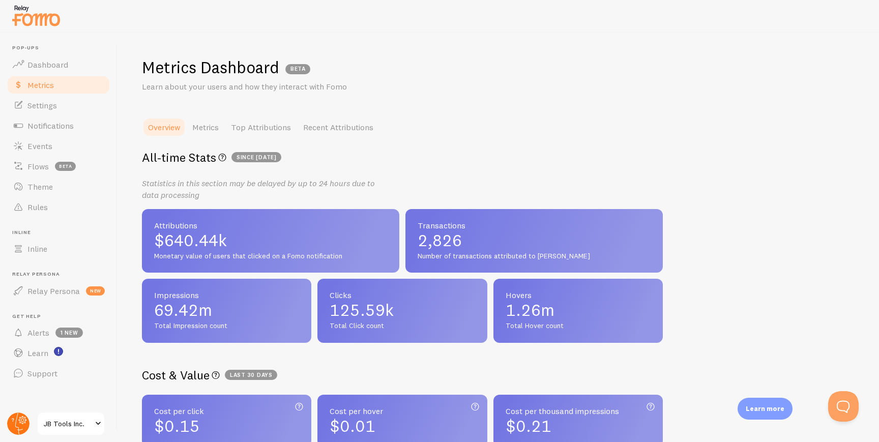
click at [20, 420] on icon at bounding box center [23, 420] width 6 height 6
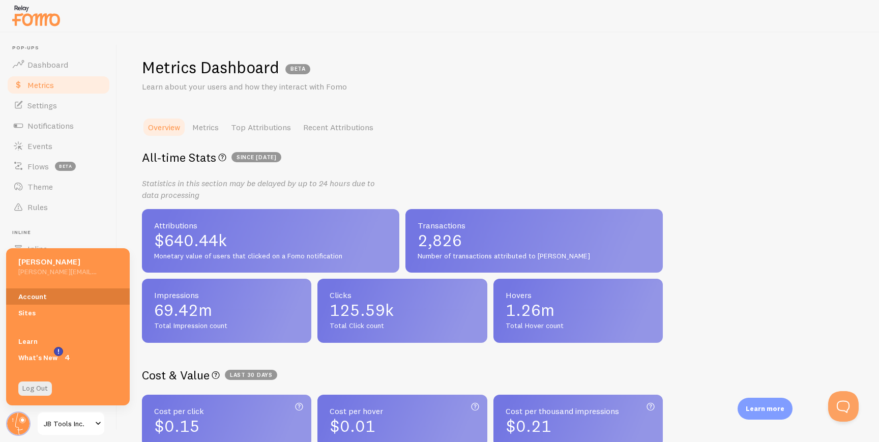
click at [57, 297] on link "Account" at bounding box center [68, 296] width 124 height 16
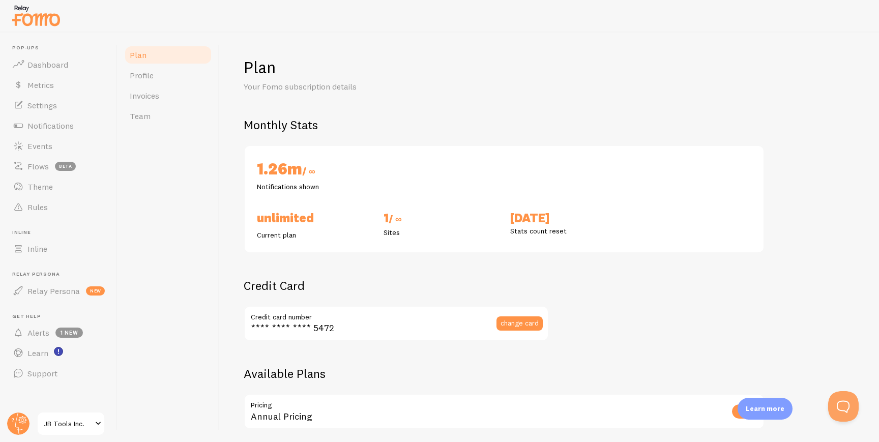
checkbox input "true"
click at [159, 101] on link "Invoices" at bounding box center [168, 95] width 89 height 20
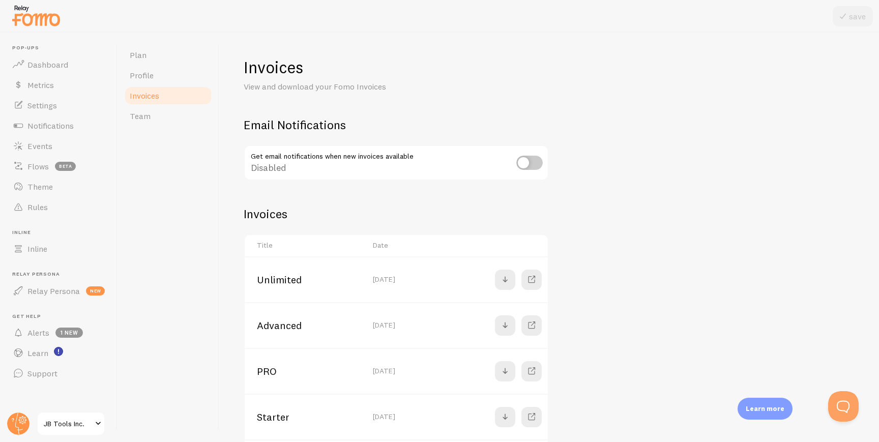
click at [653, 73] on h1 "Invoices" at bounding box center [549, 67] width 611 height 21
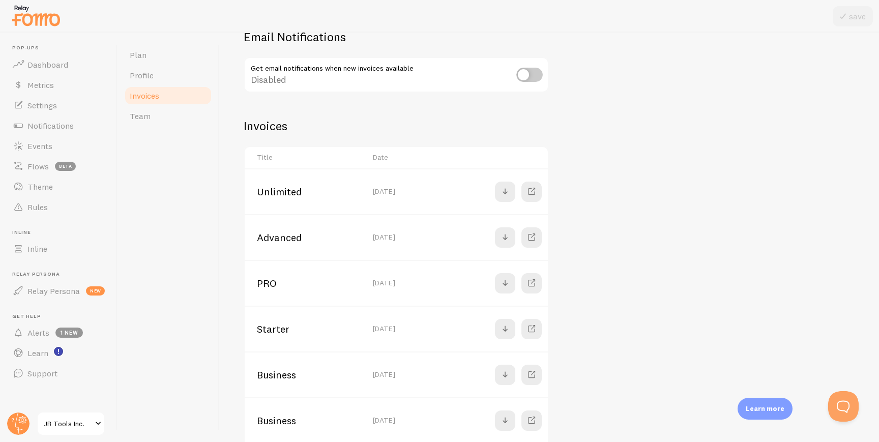
scroll to position [81, 0]
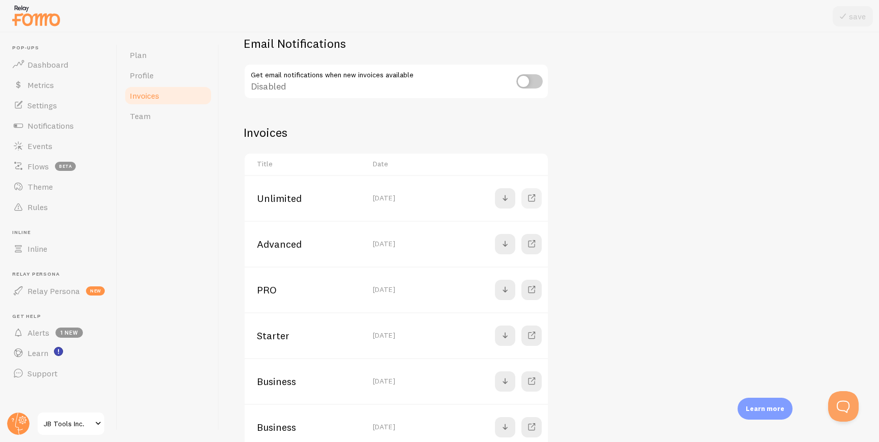
click at [530, 199] on span at bounding box center [532, 198] width 12 height 12
click at [63, 85] on link "Metrics" at bounding box center [58, 85] width 105 height 20
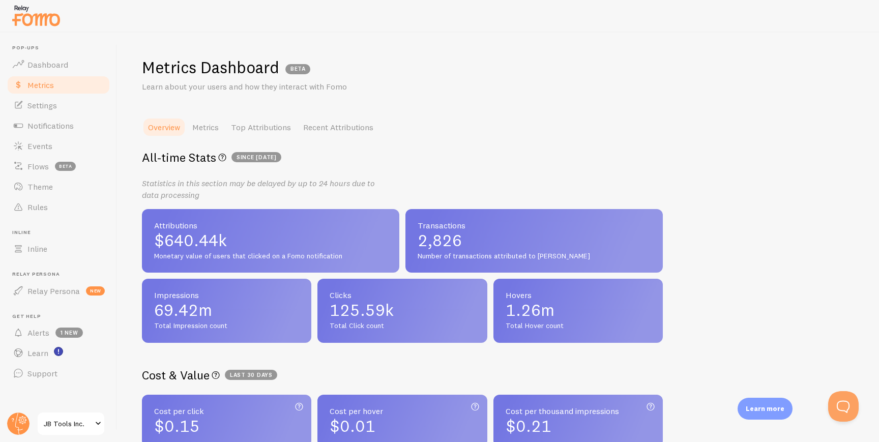
click at [467, 127] on ul "Overview Metrics Top Attributions Recent Attributions" at bounding box center [402, 127] width 521 height 20
click at [51, 290] on span "Relay Persona" at bounding box center [53, 291] width 52 height 10
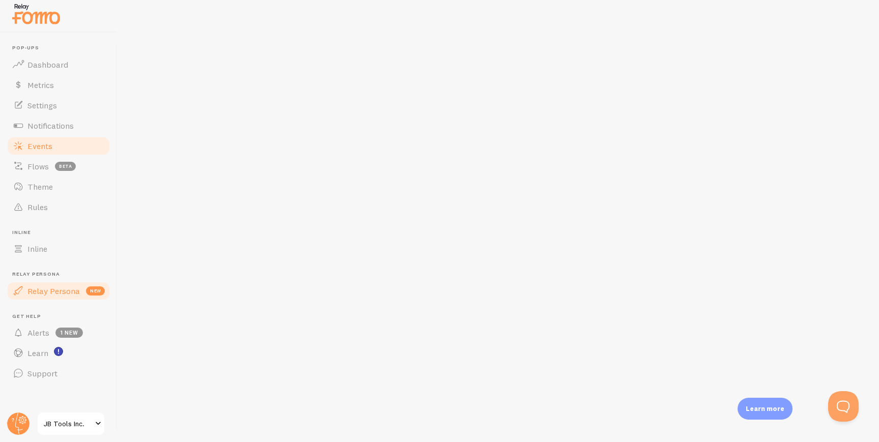
click at [44, 148] on span "Events" at bounding box center [39, 146] width 25 height 10
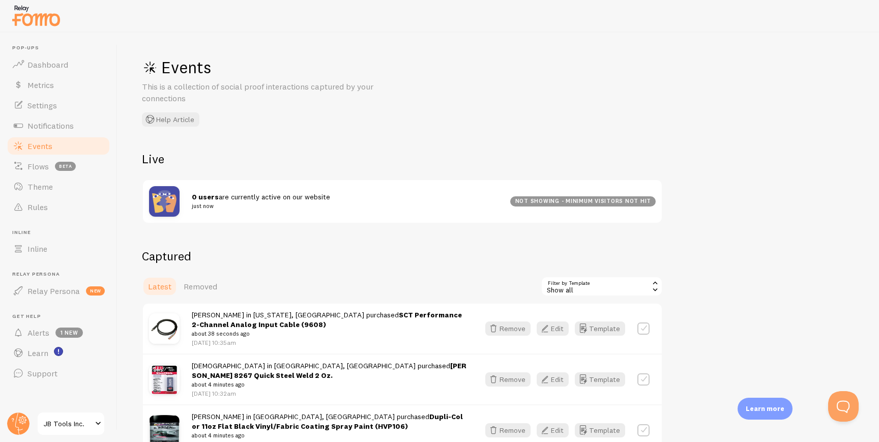
click at [370, 135] on div "Events This is a collection of social proof interactions captured by your conne…" at bounding box center [499, 238] width 762 height 410
click at [36, 110] on link "Settings" at bounding box center [58, 105] width 105 height 20
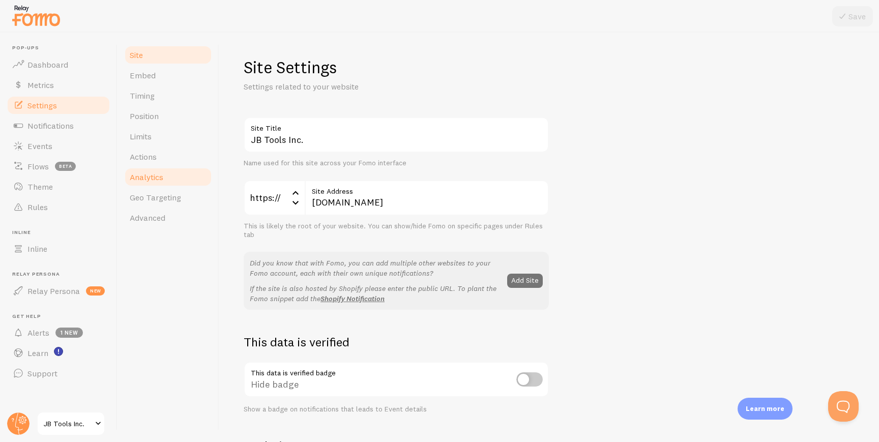
click at [163, 171] on link "Analytics" at bounding box center [168, 177] width 89 height 20
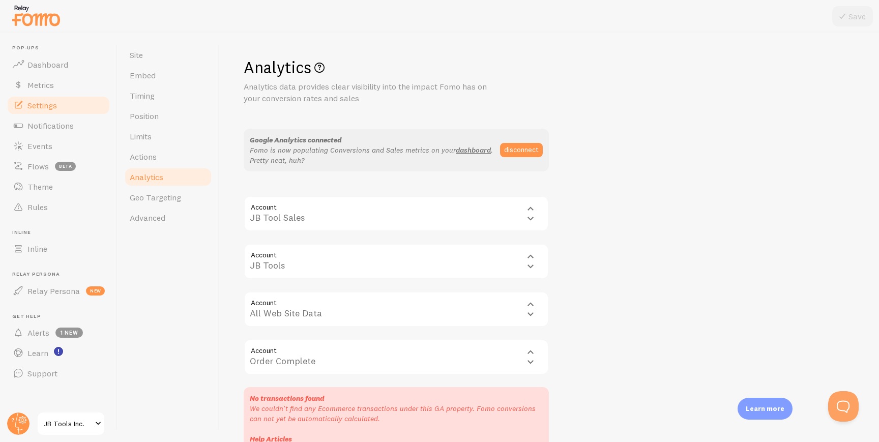
click at [623, 194] on div "Analytics Analytics data provides clear visibility into the impact Fomo has on …" at bounding box center [549, 258] width 611 height 403
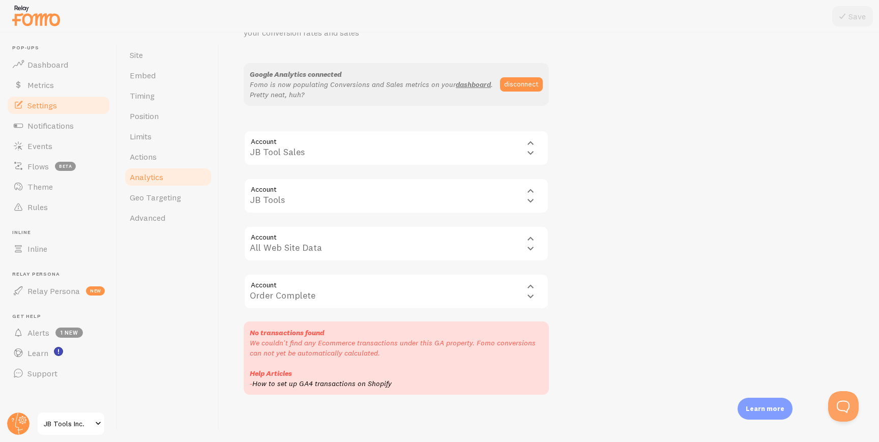
scroll to position [67, 0]
